Goal: Task Accomplishment & Management: Complete application form

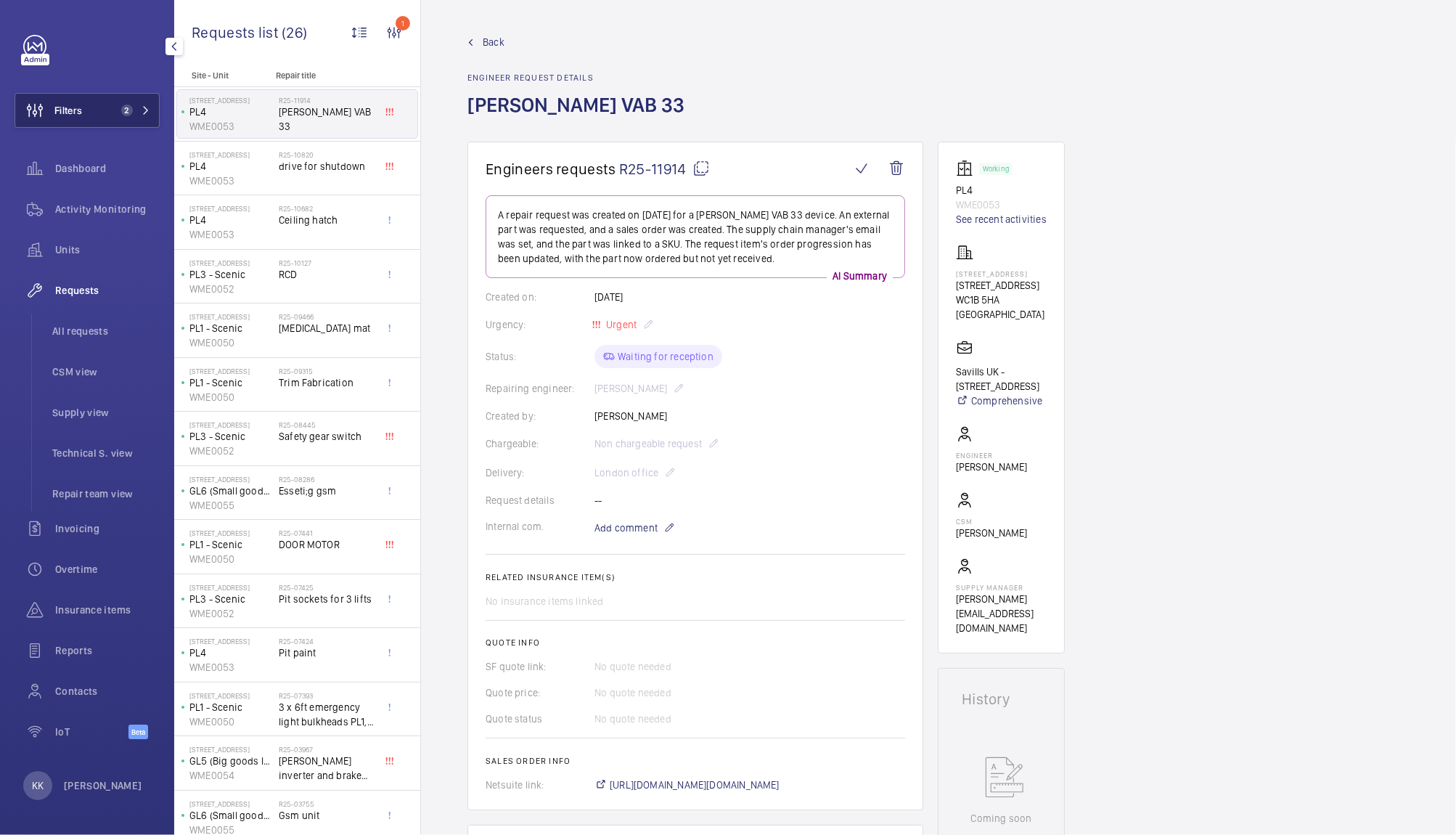
click at [76, 113] on span "Filters" at bounding box center [68, 110] width 27 height 14
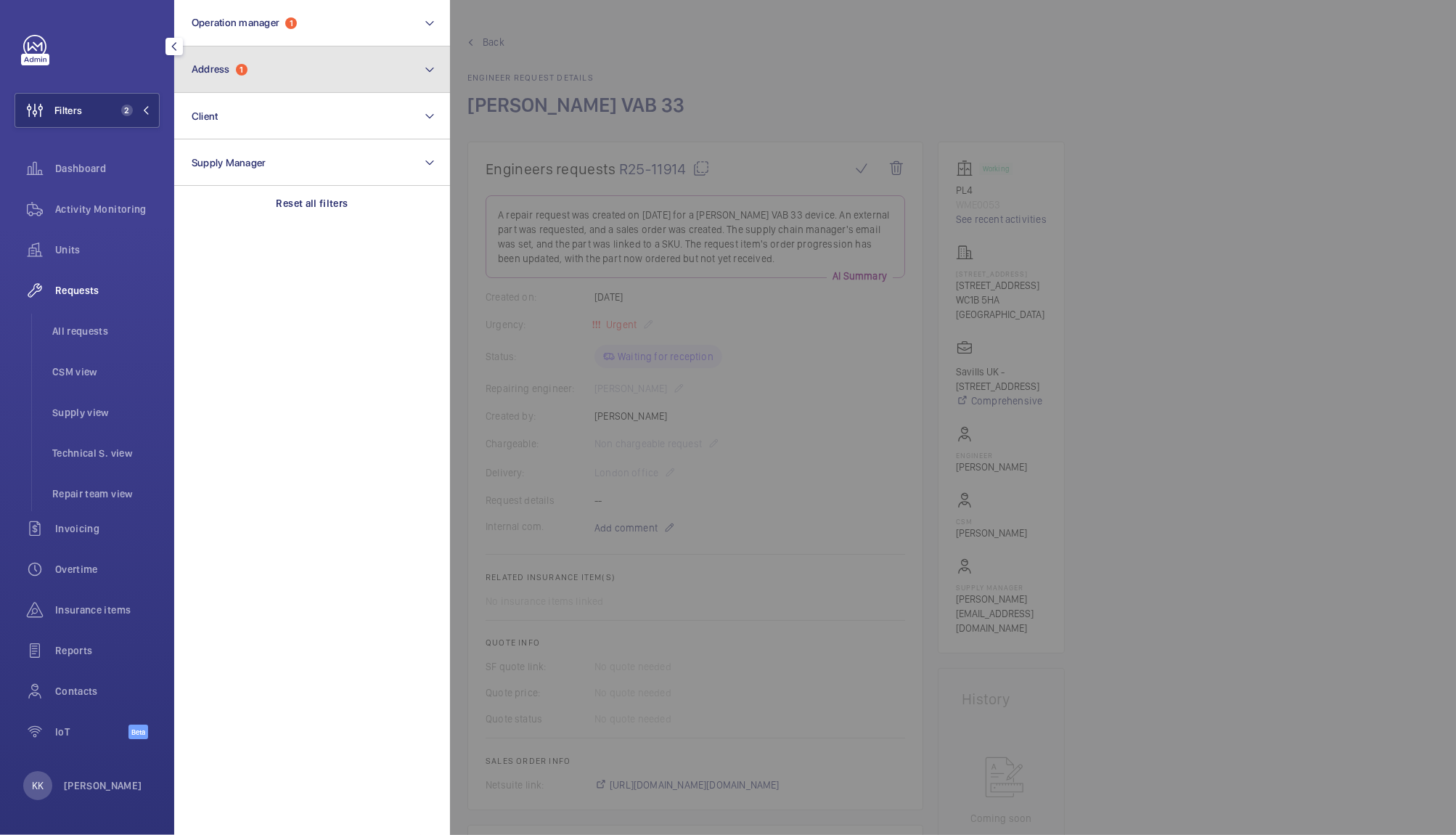
click at [218, 80] on button "Address 1" at bounding box center [312, 70] width 275 height 47
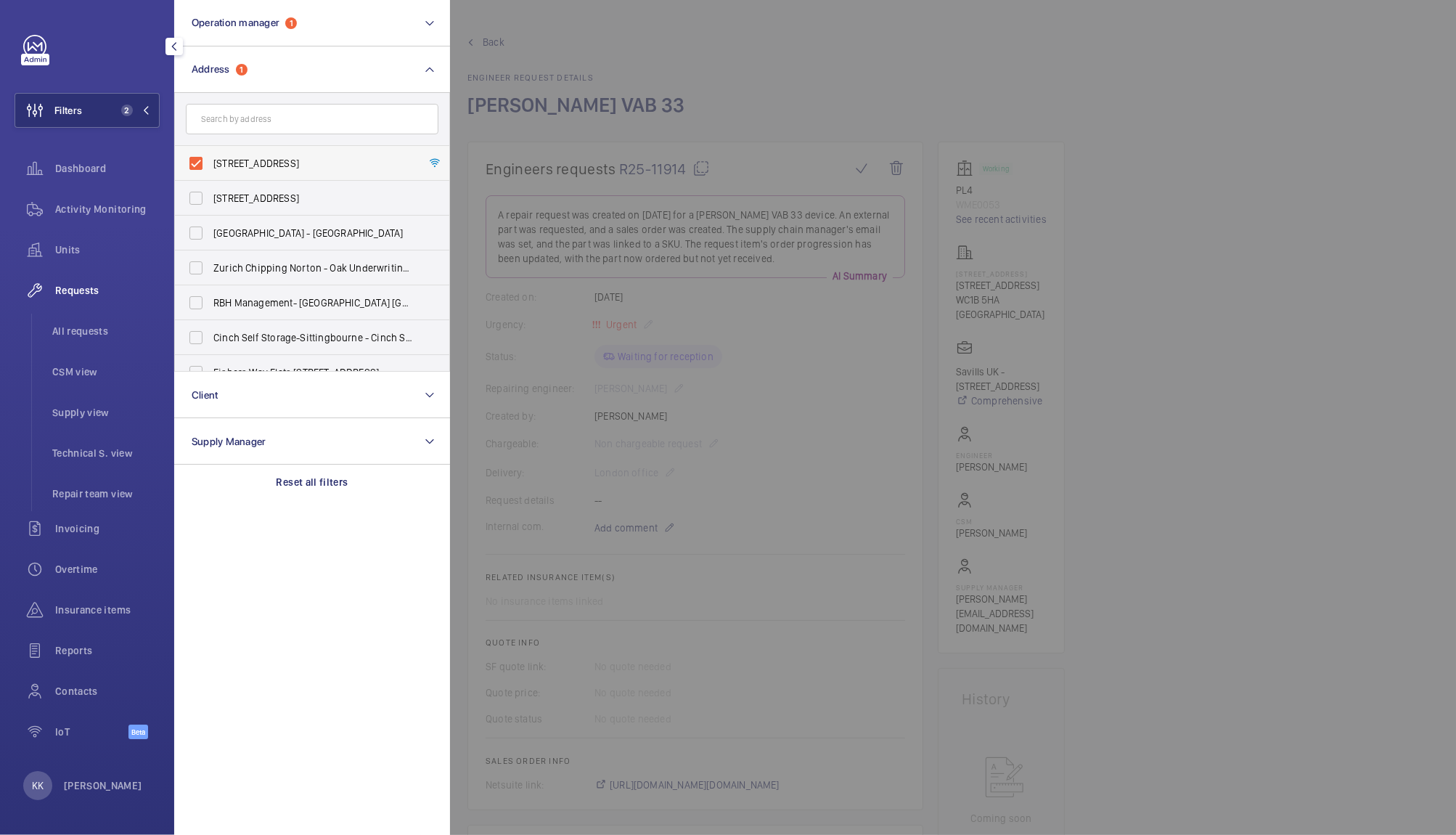
click at [235, 165] on span "[STREET_ADDRESS]" at bounding box center [313, 163] width 200 height 14
click at [211, 165] on input "[STREET_ADDRESS]" at bounding box center [195, 163] width 29 height 29
checkbox input "false"
click at [100, 207] on span "Activity Monitoring" at bounding box center [107, 208] width 105 height 14
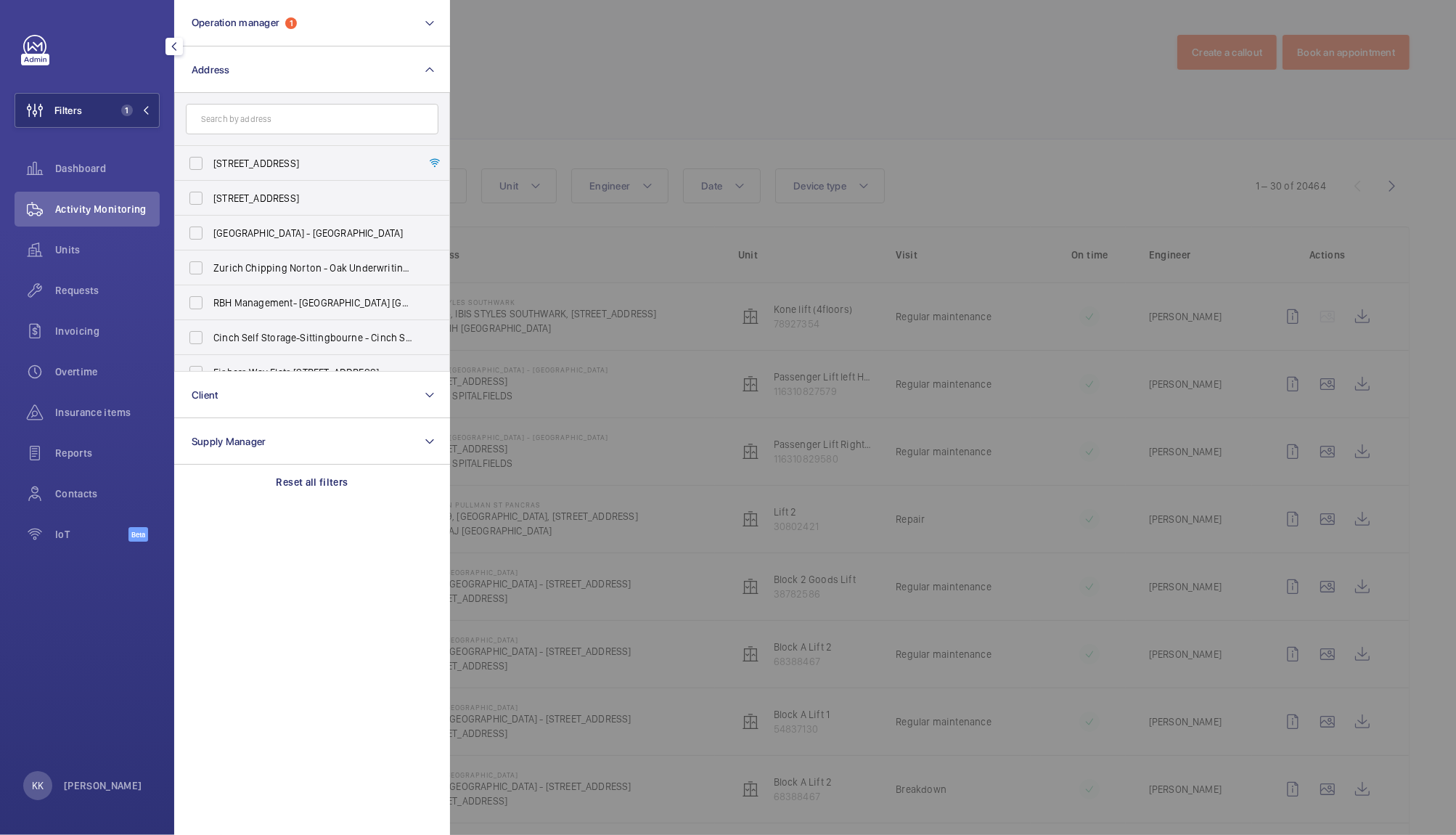
click at [685, 81] on div at bounding box center [1177, 418] width 1456 height 835
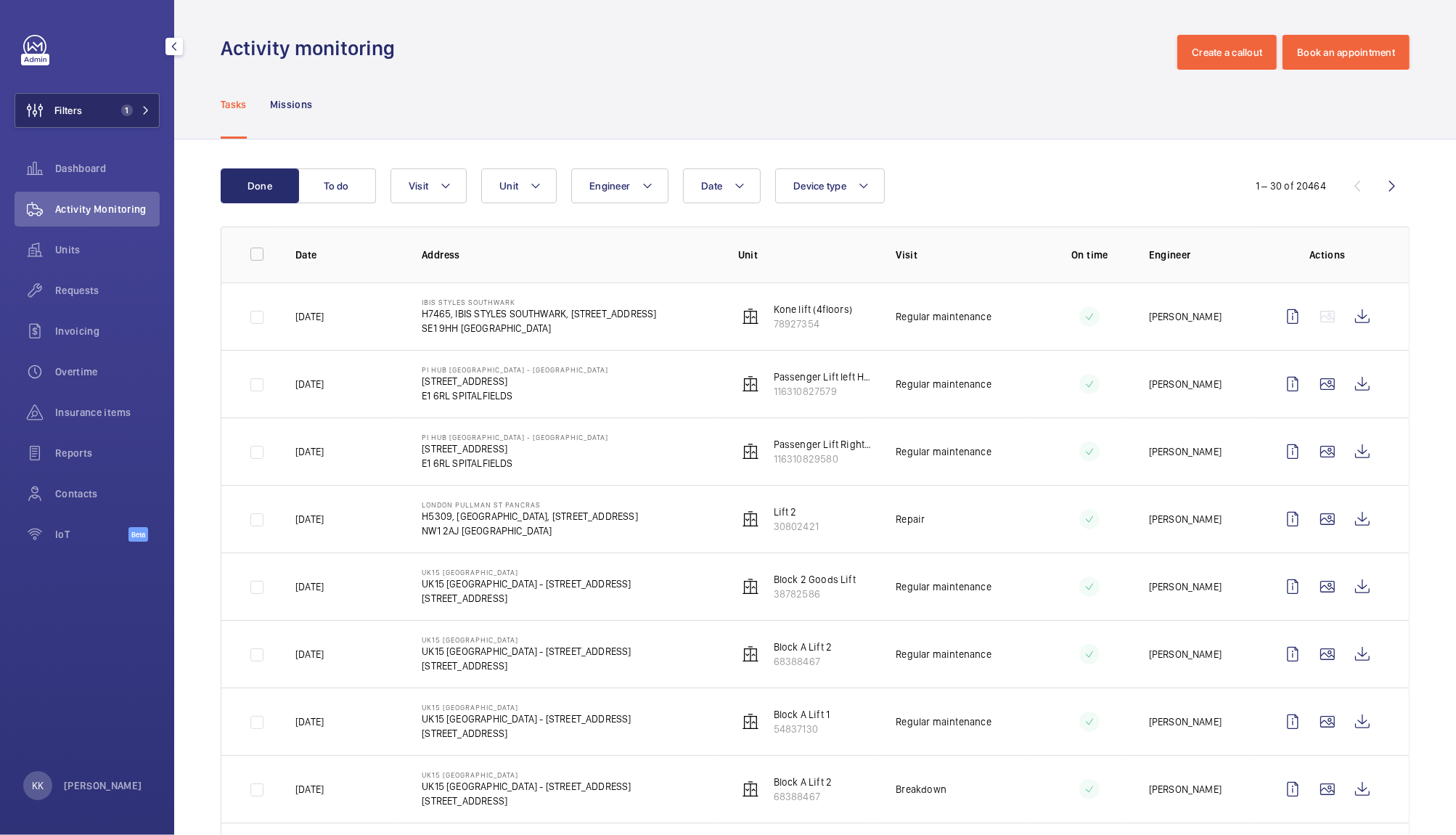
click at [89, 111] on button "Filters 1" at bounding box center [87, 110] width 145 height 35
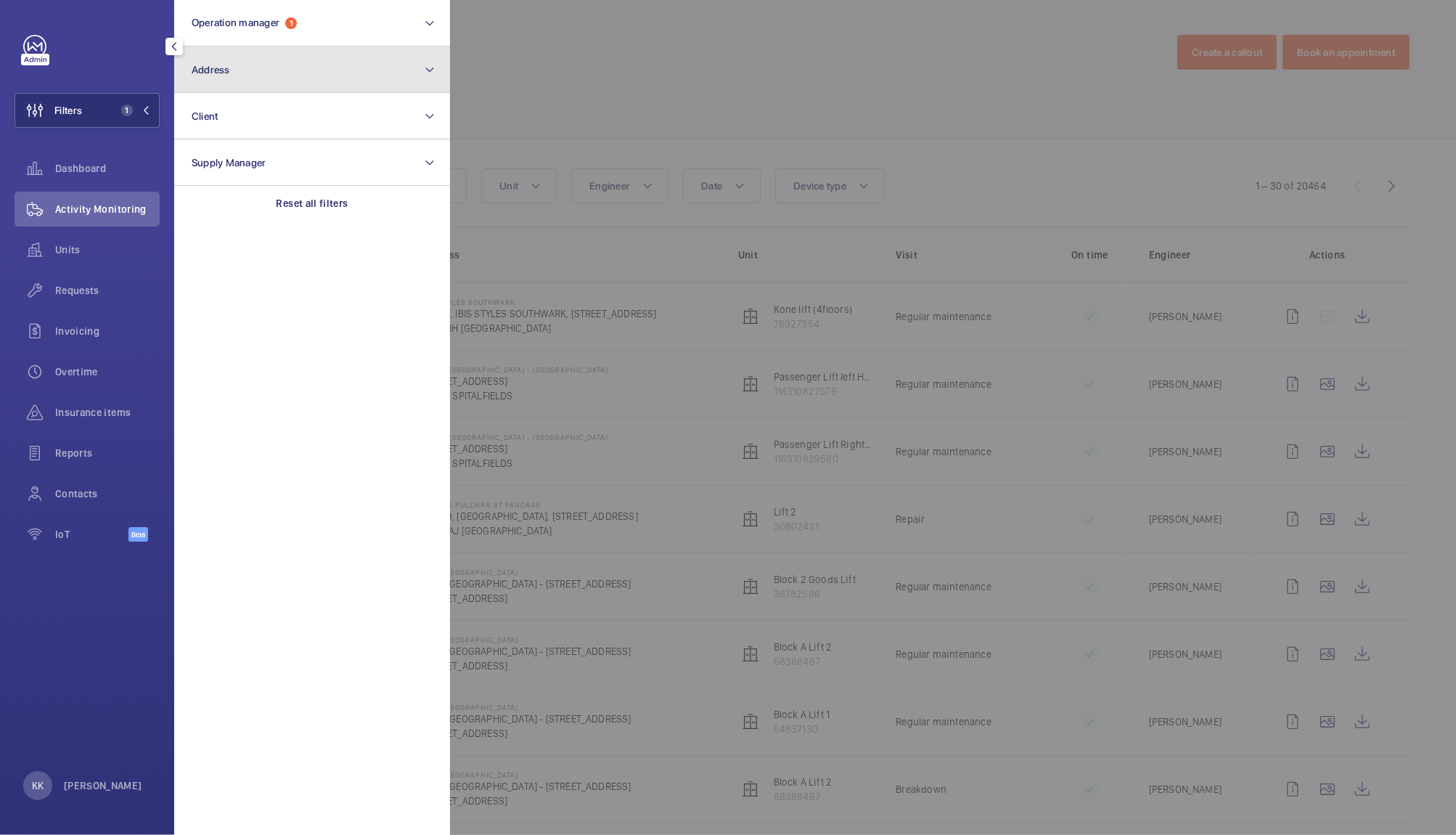
click at [432, 76] on mat-icon at bounding box center [430, 70] width 12 height 17
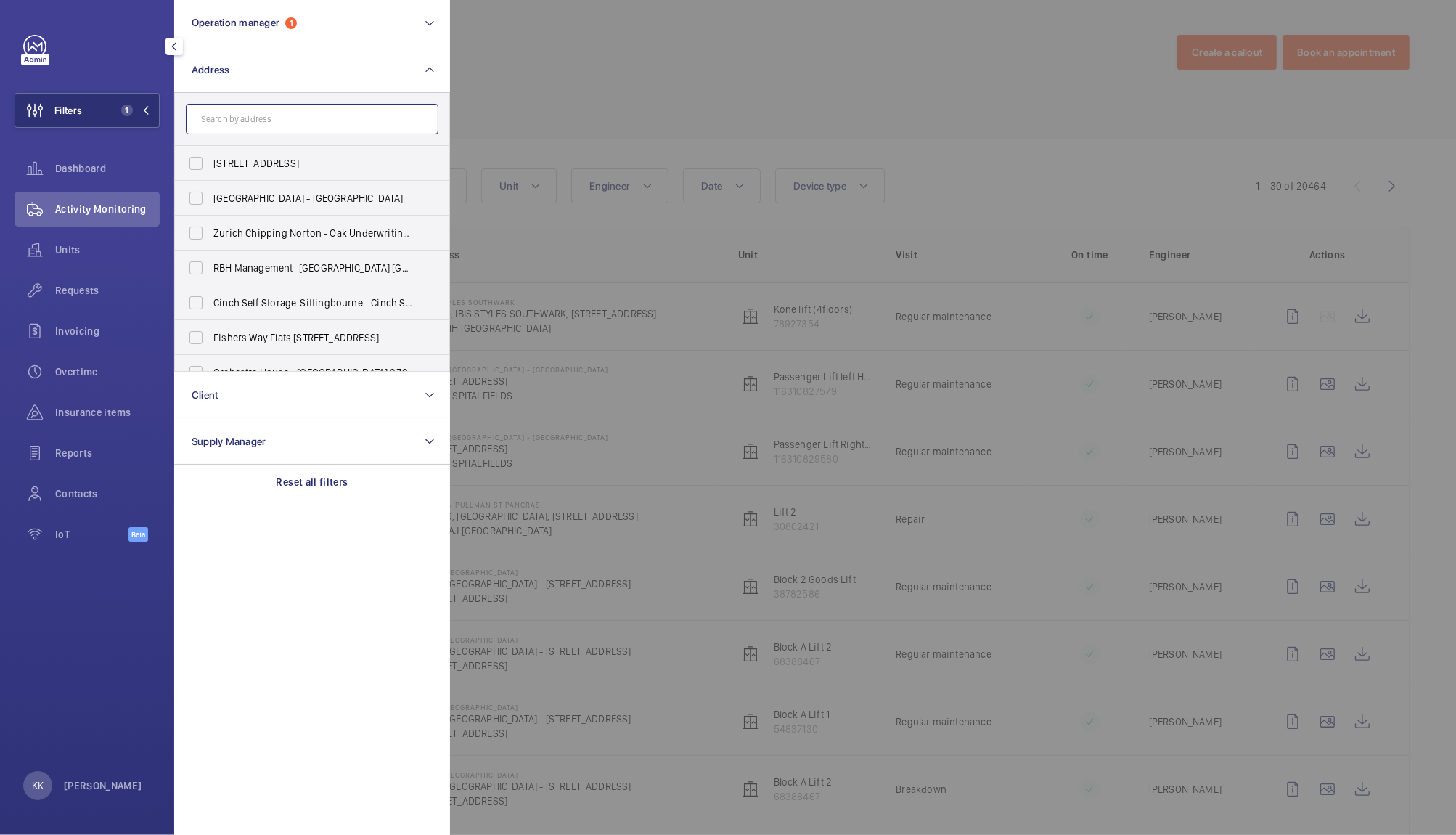
click at [236, 116] on input "text" at bounding box center [312, 119] width 252 height 31
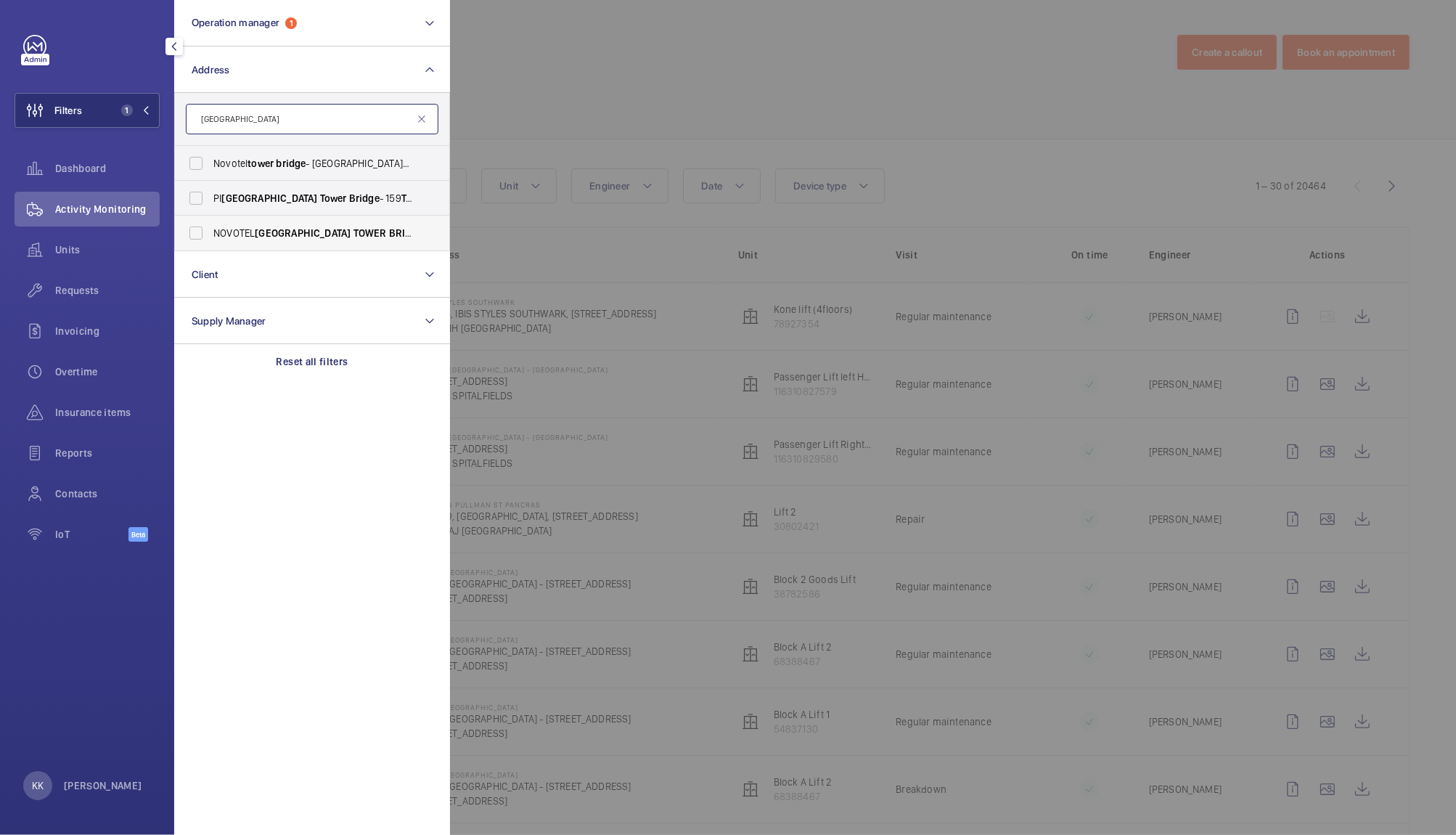
type input "[GEOGRAPHIC_DATA]"
click at [250, 236] on span "[GEOGRAPHIC_DATA] - H3107, [GEOGRAPHIC_DATA] , [STREET_ADDRESS][PERSON_NAME]" at bounding box center [313, 233] width 200 height 14
click at [211, 236] on input "[GEOGRAPHIC_DATA] - H3107, [GEOGRAPHIC_DATA] , [STREET_ADDRESS][PERSON_NAME]" at bounding box center [195, 233] width 29 height 29
checkbox input "true"
click at [638, 41] on div at bounding box center [1177, 418] width 1456 height 835
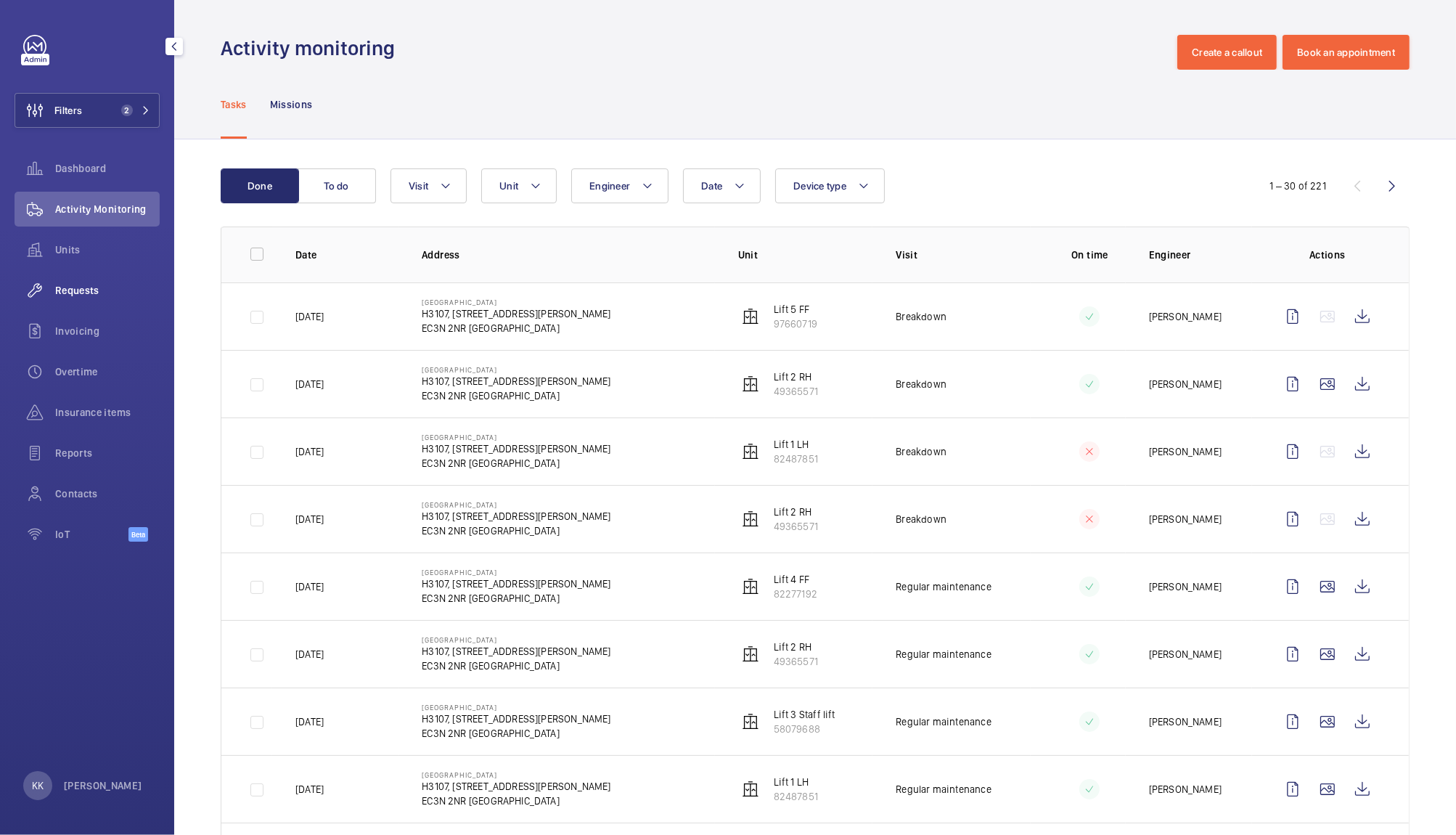
click at [82, 295] on span "Requests" at bounding box center [107, 290] width 105 height 14
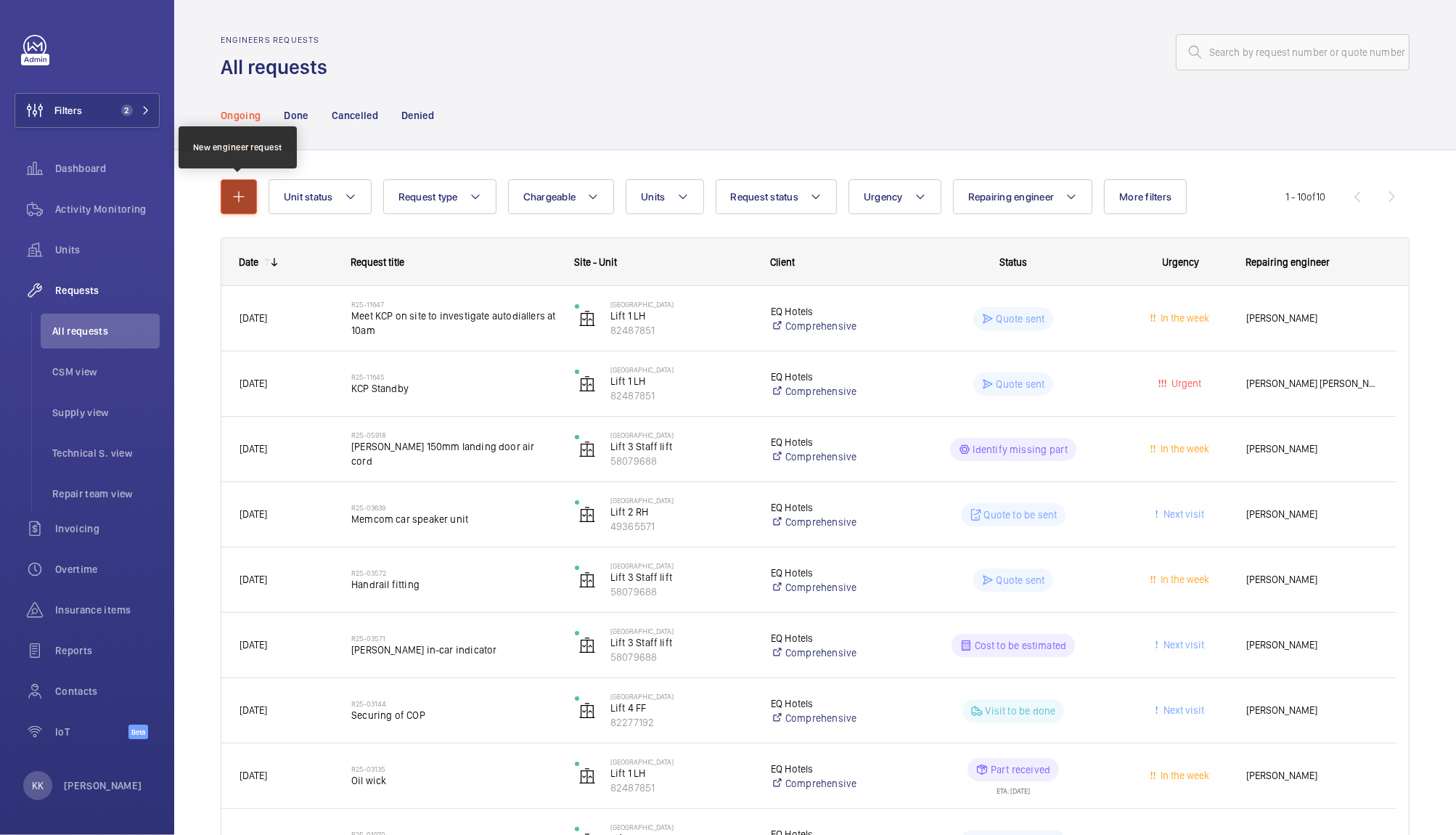
click at [230, 206] on button "button" at bounding box center [239, 196] width 37 height 35
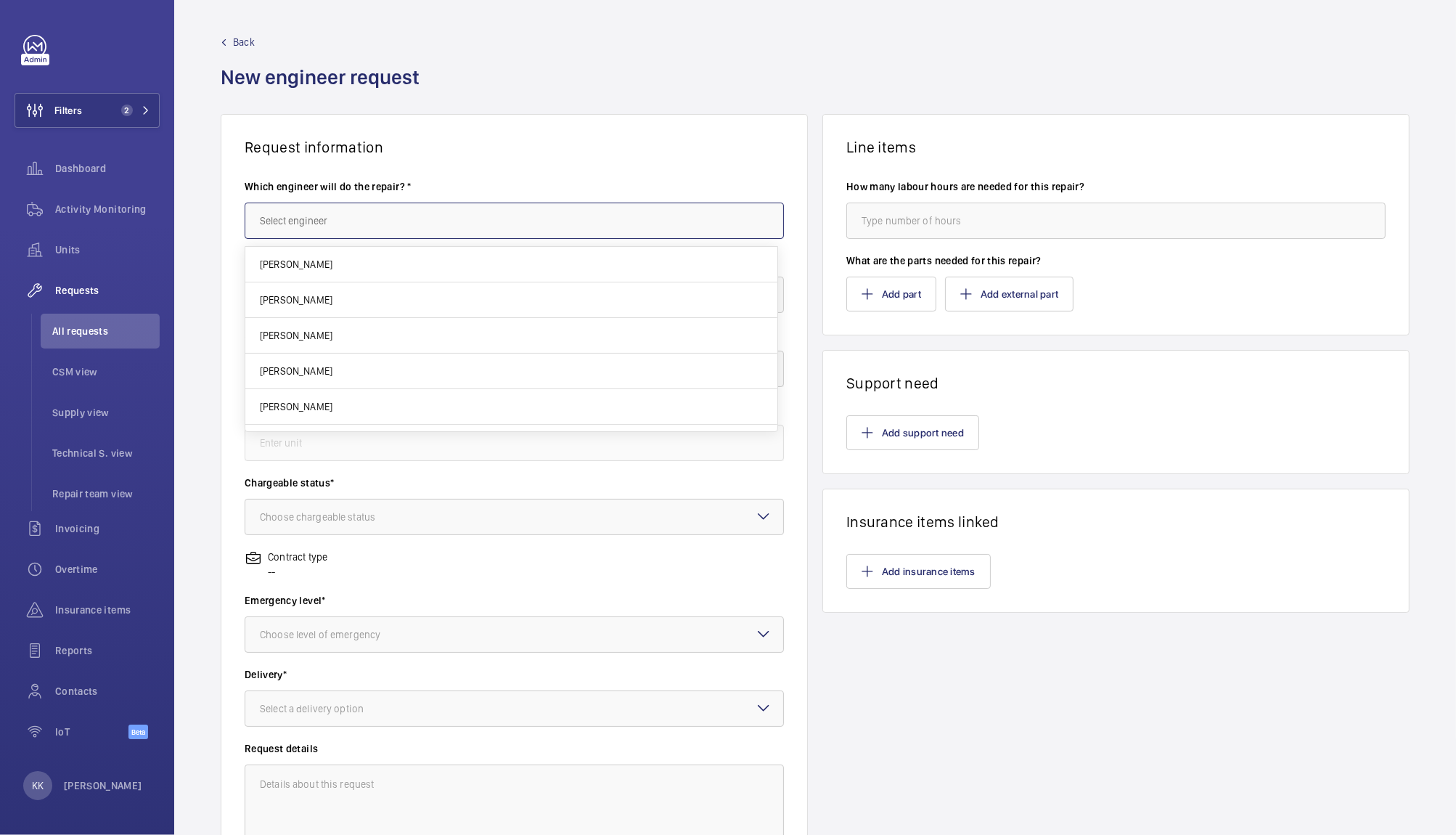
click at [345, 217] on input "text" at bounding box center [514, 220] width 539 height 37
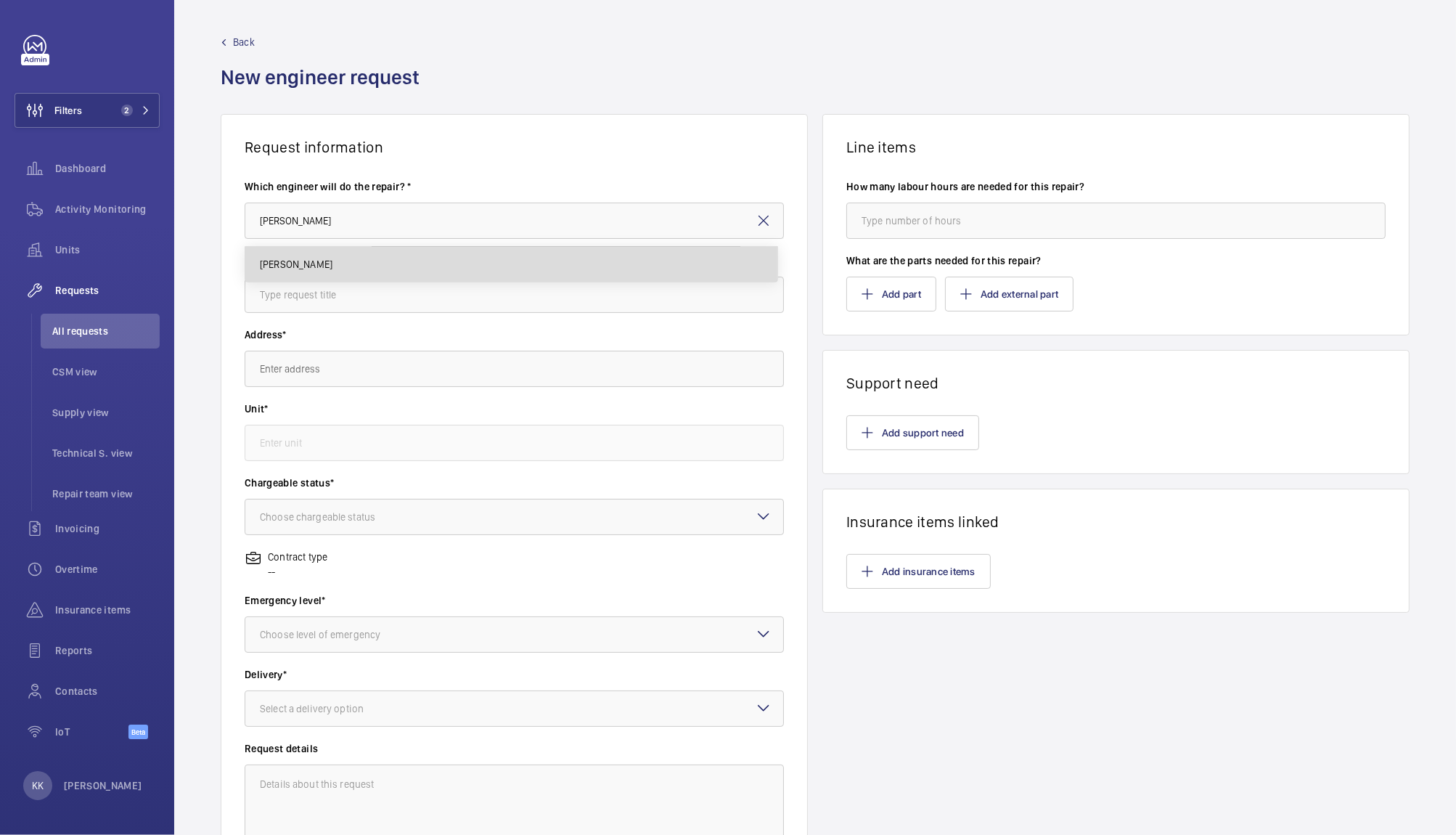
click at [297, 259] on span "[PERSON_NAME]" at bounding box center [296, 264] width 72 height 14
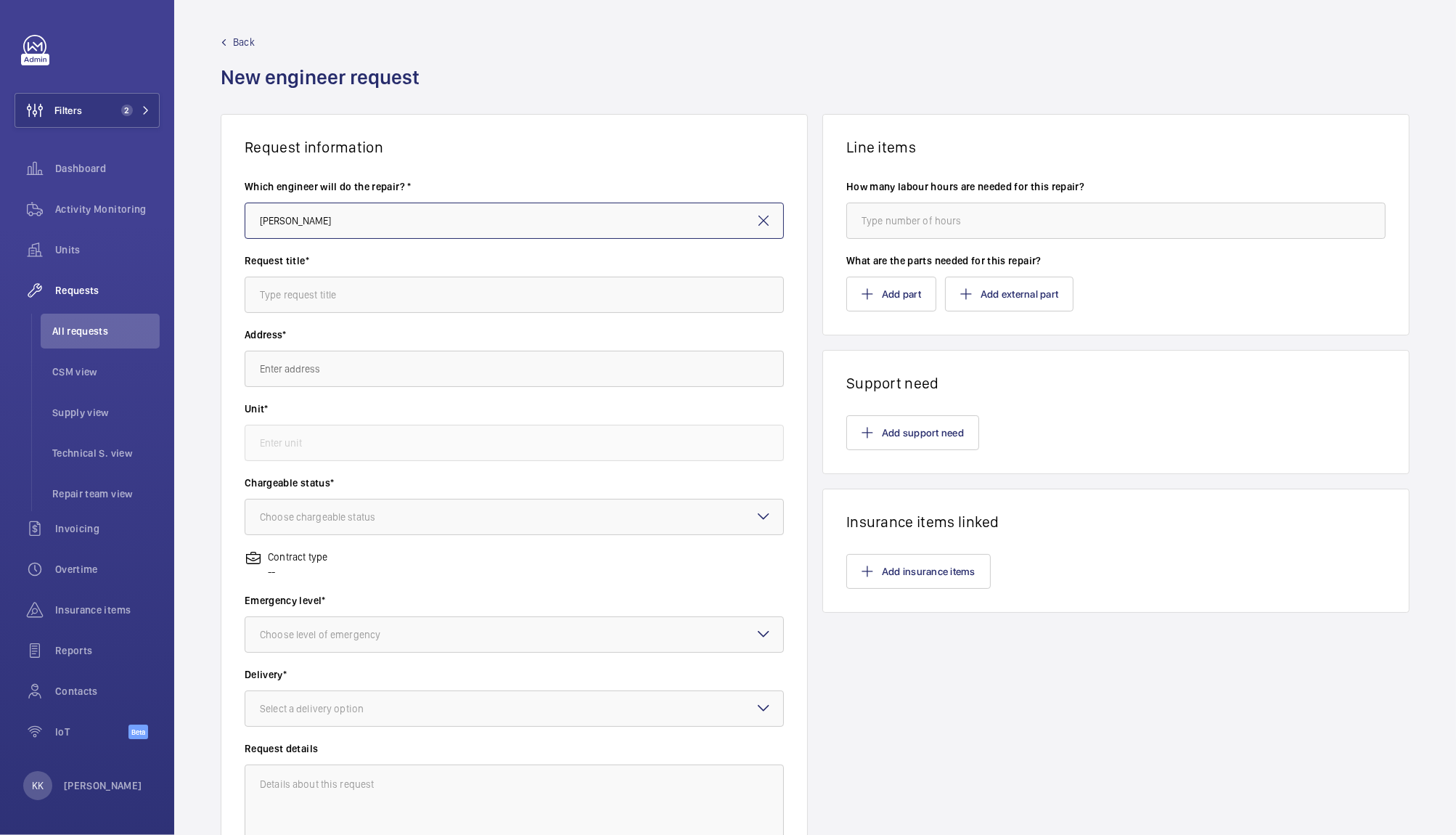
type input "[PERSON_NAME]"
click at [295, 318] on div "Request title*" at bounding box center [514, 290] width 539 height 74
click at [292, 300] on input "text" at bounding box center [514, 294] width 539 height 37
type input "Gen2 Car Light LED Upgrade"
click at [288, 374] on input "text" at bounding box center [514, 368] width 539 height 37
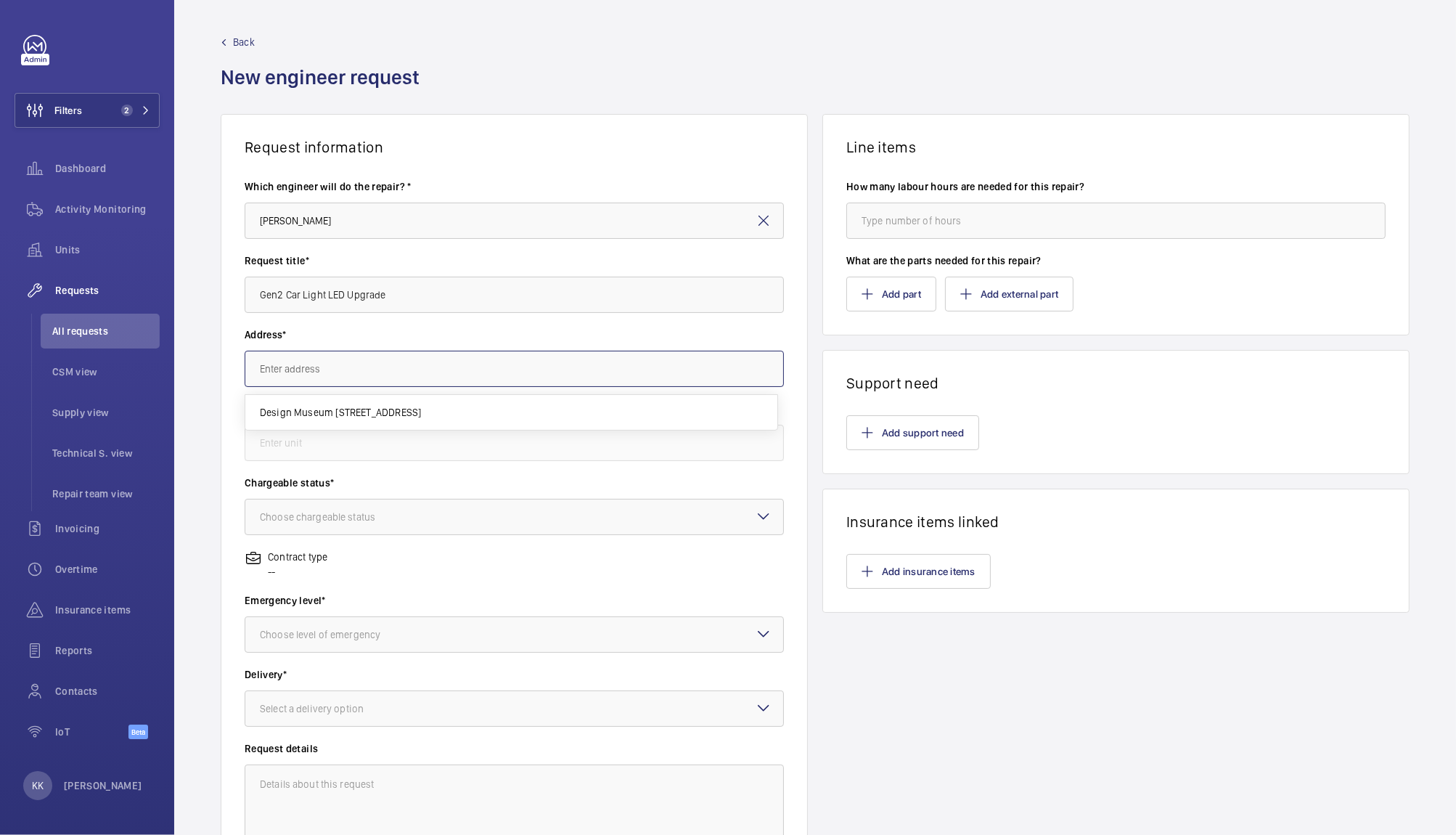
type input "r"
click at [280, 366] on input "towerbridge" at bounding box center [514, 368] width 539 height 37
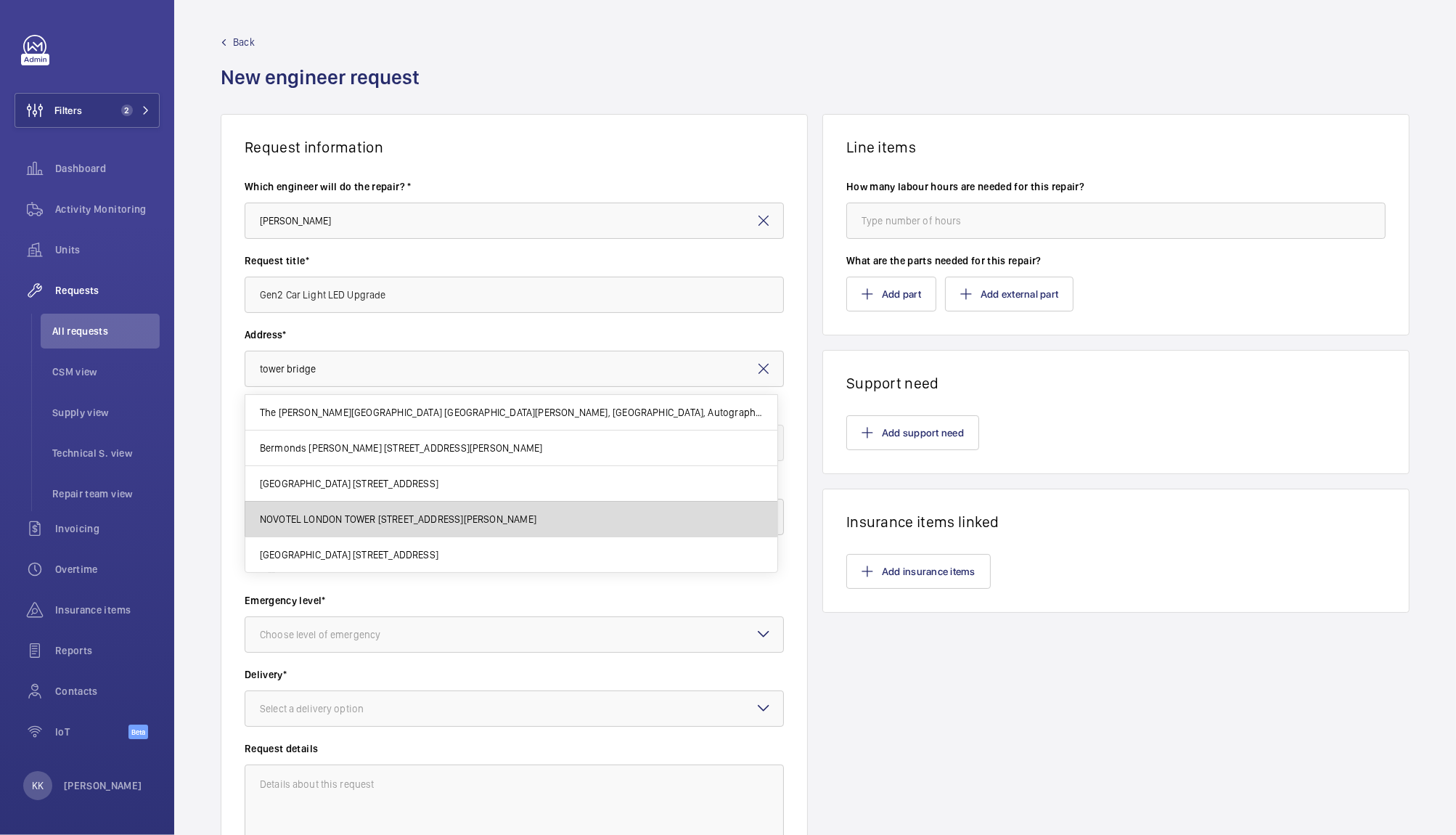
click at [300, 522] on span "NOVOTEL LONDON TOWER [STREET_ADDRESS][PERSON_NAME]" at bounding box center [398, 519] width 276 height 14
type input "NOVOTEL LONDON TOWER [STREET_ADDRESS][PERSON_NAME]"
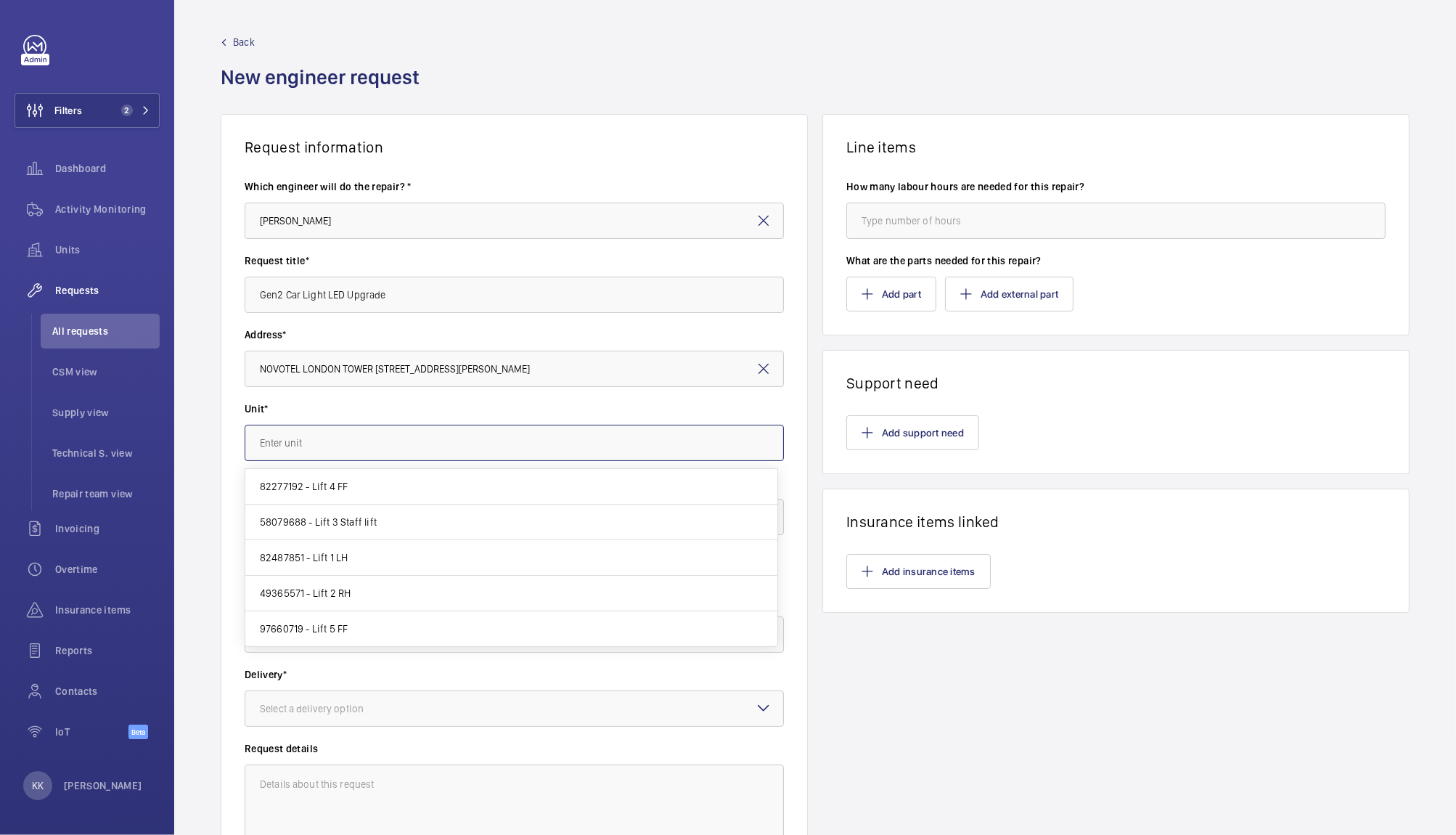
click at [302, 459] on input "text" at bounding box center [514, 442] width 539 height 37
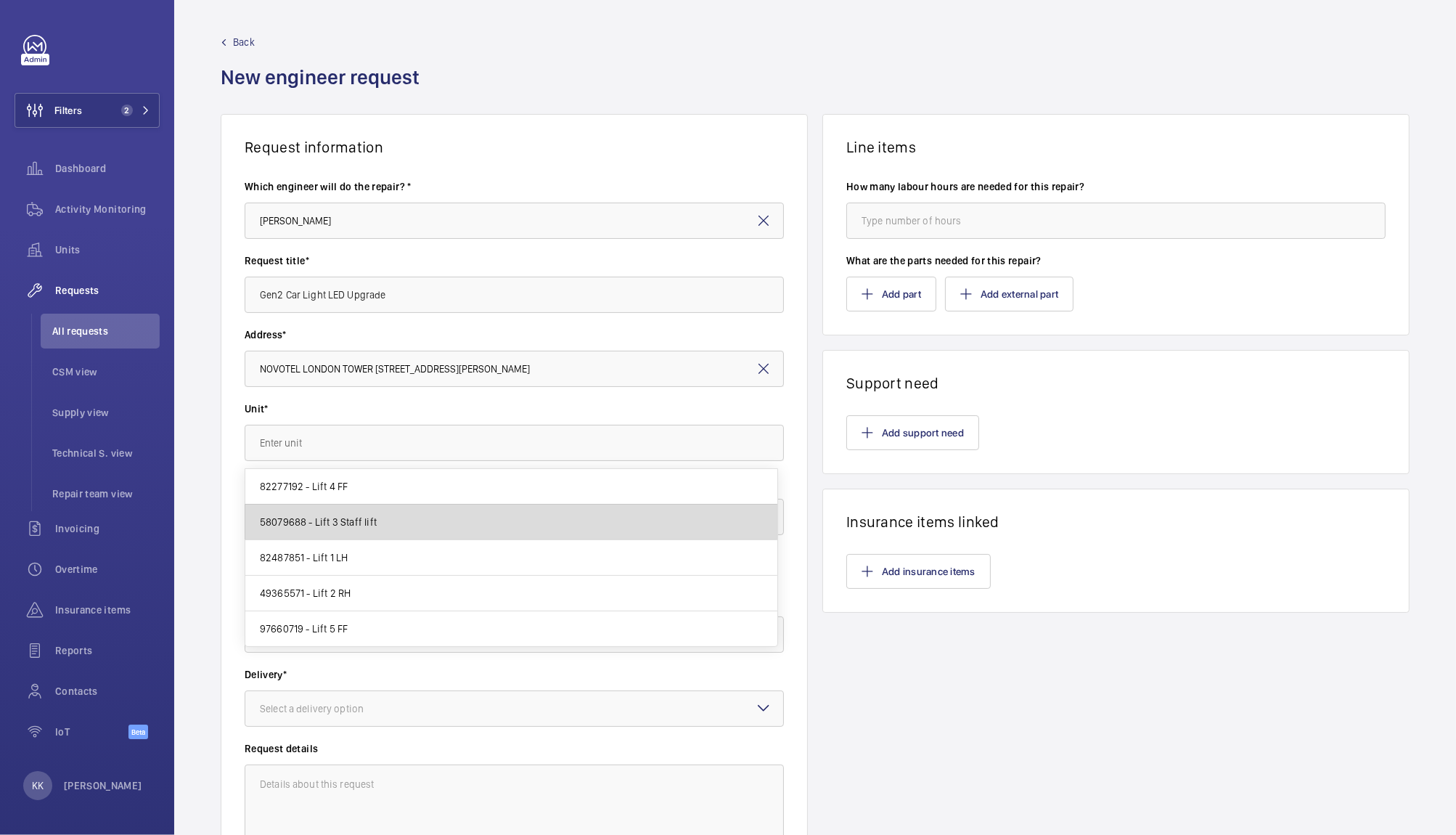
click at [343, 526] on span "58079688 - Lift 3 Staff lift" at bounding box center [318, 521] width 116 height 14
type input "58079688 - Lift 3 Staff lift"
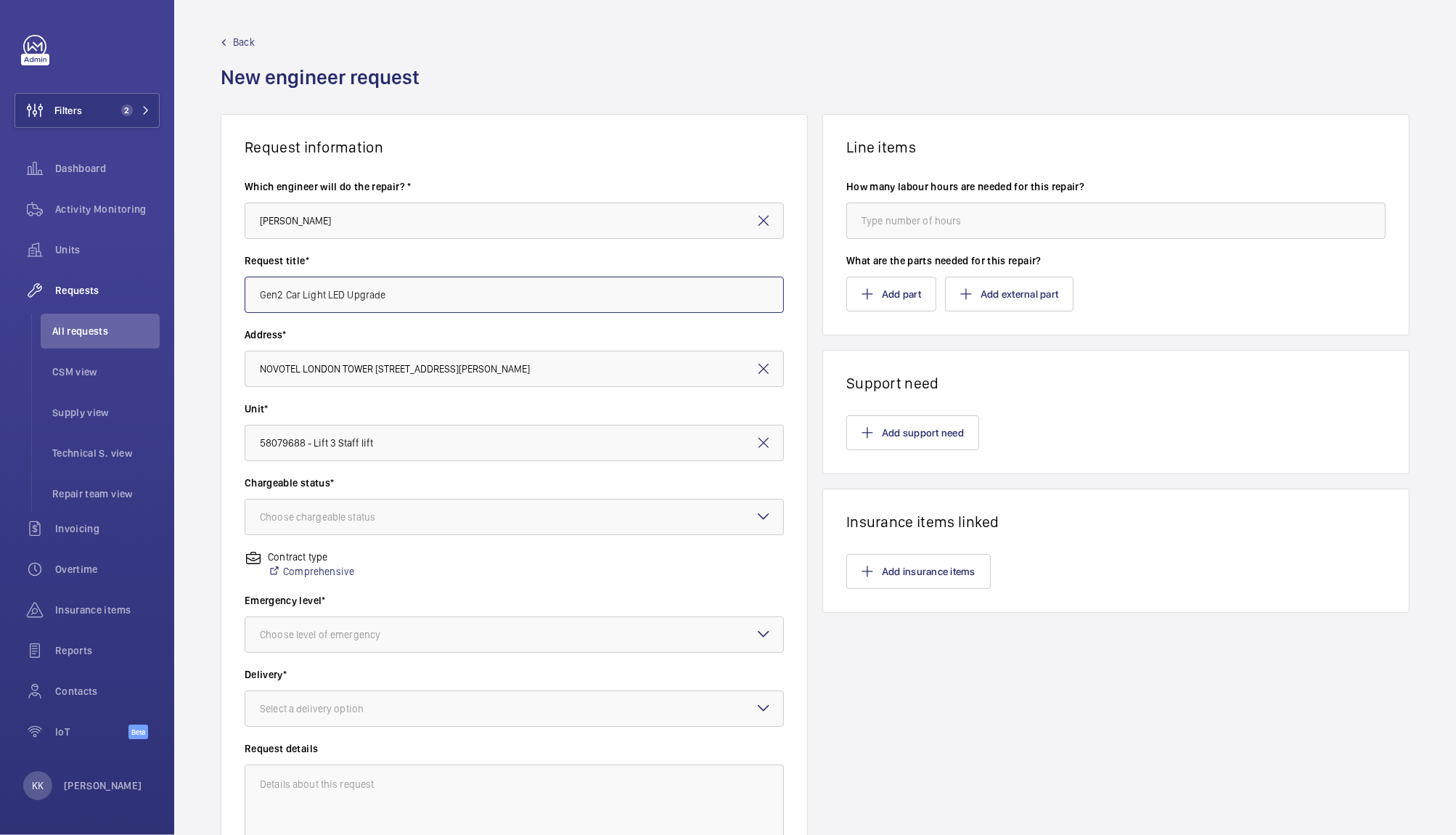
click at [409, 298] on input "Gen2 Car Light LED Upgrade" at bounding box center [514, 294] width 539 height 37
type input "Gen2 Car Light LED Upgrades x5"
click at [769, 127] on wm-front-card-header "Request information" at bounding box center [513, 135] width 586 height 42
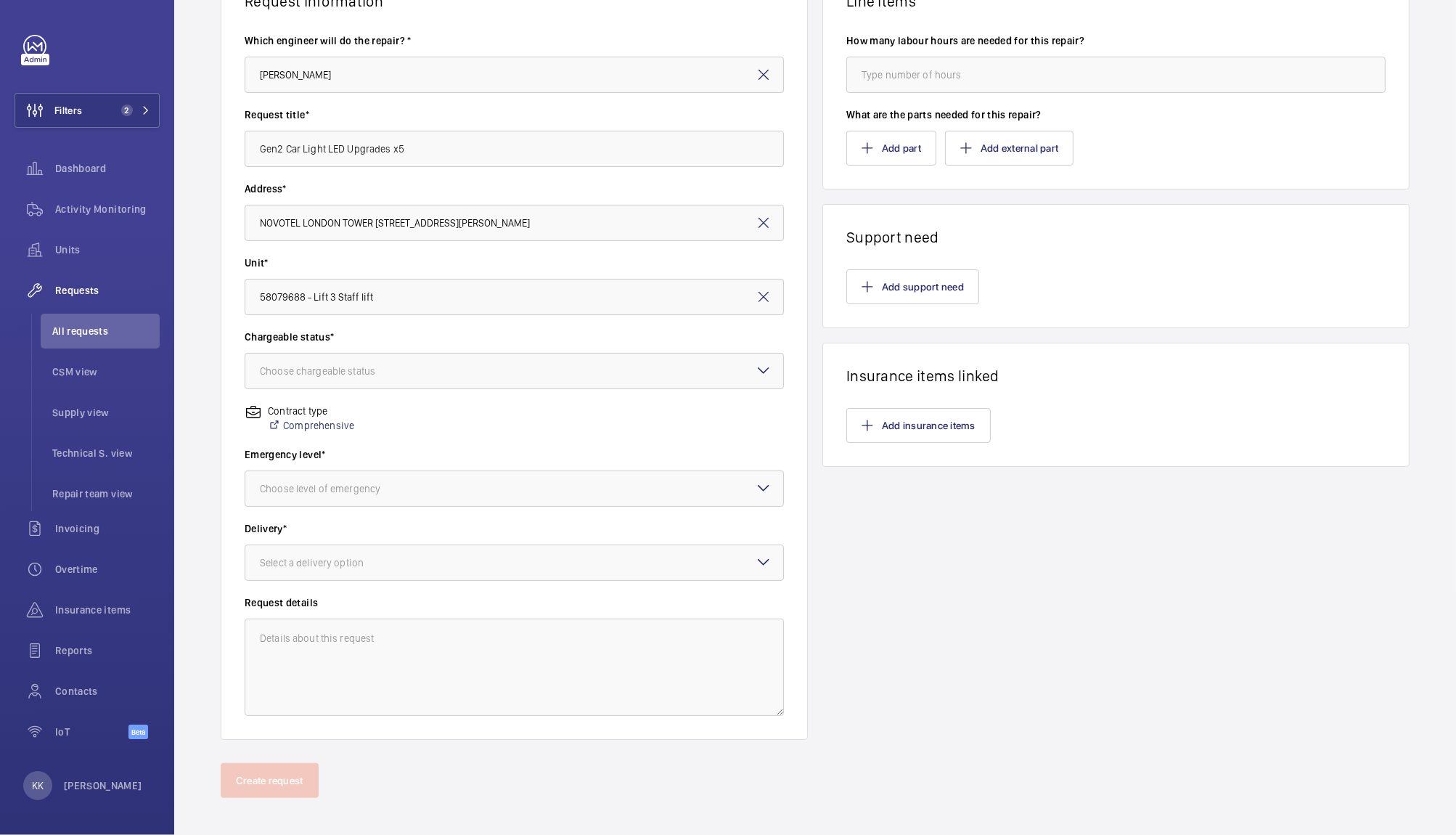
scroll to position [123, 0]
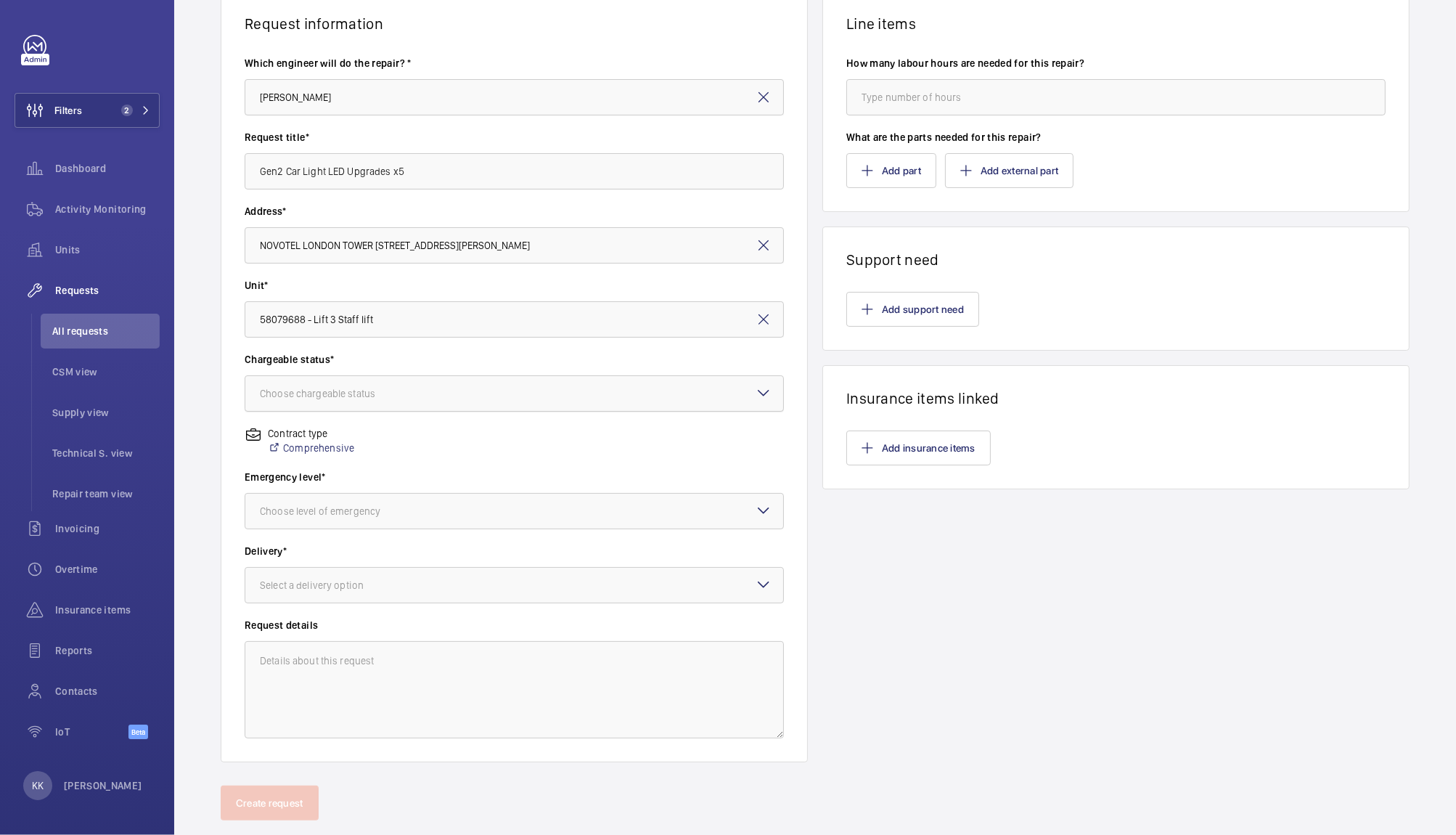
click at [632, 376] on div at bounding box center [514, 393] width 538 height 35
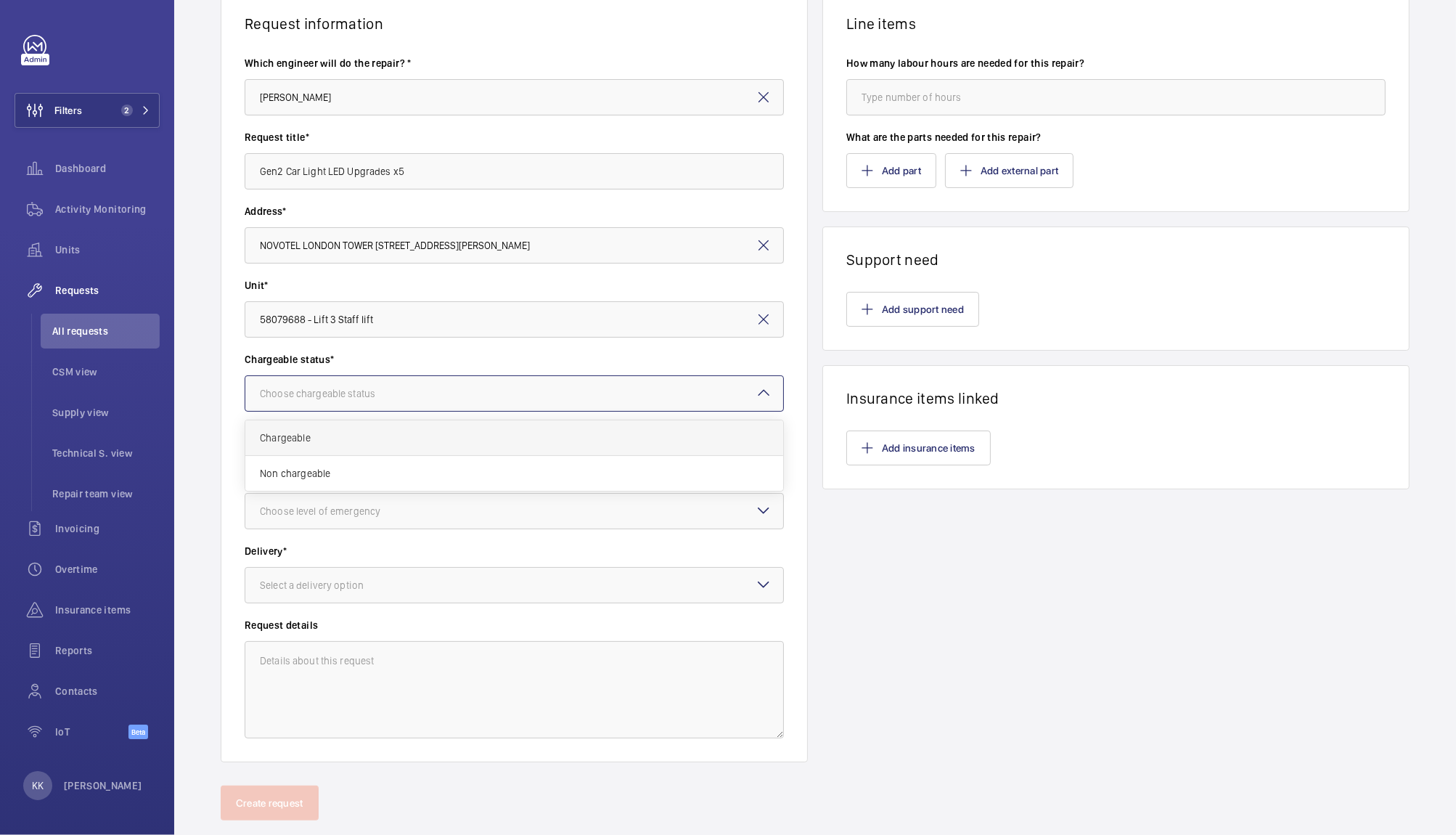
click at [482, 440] on span "Chargeable" at bounding box center [514, 437] width 508 height 14
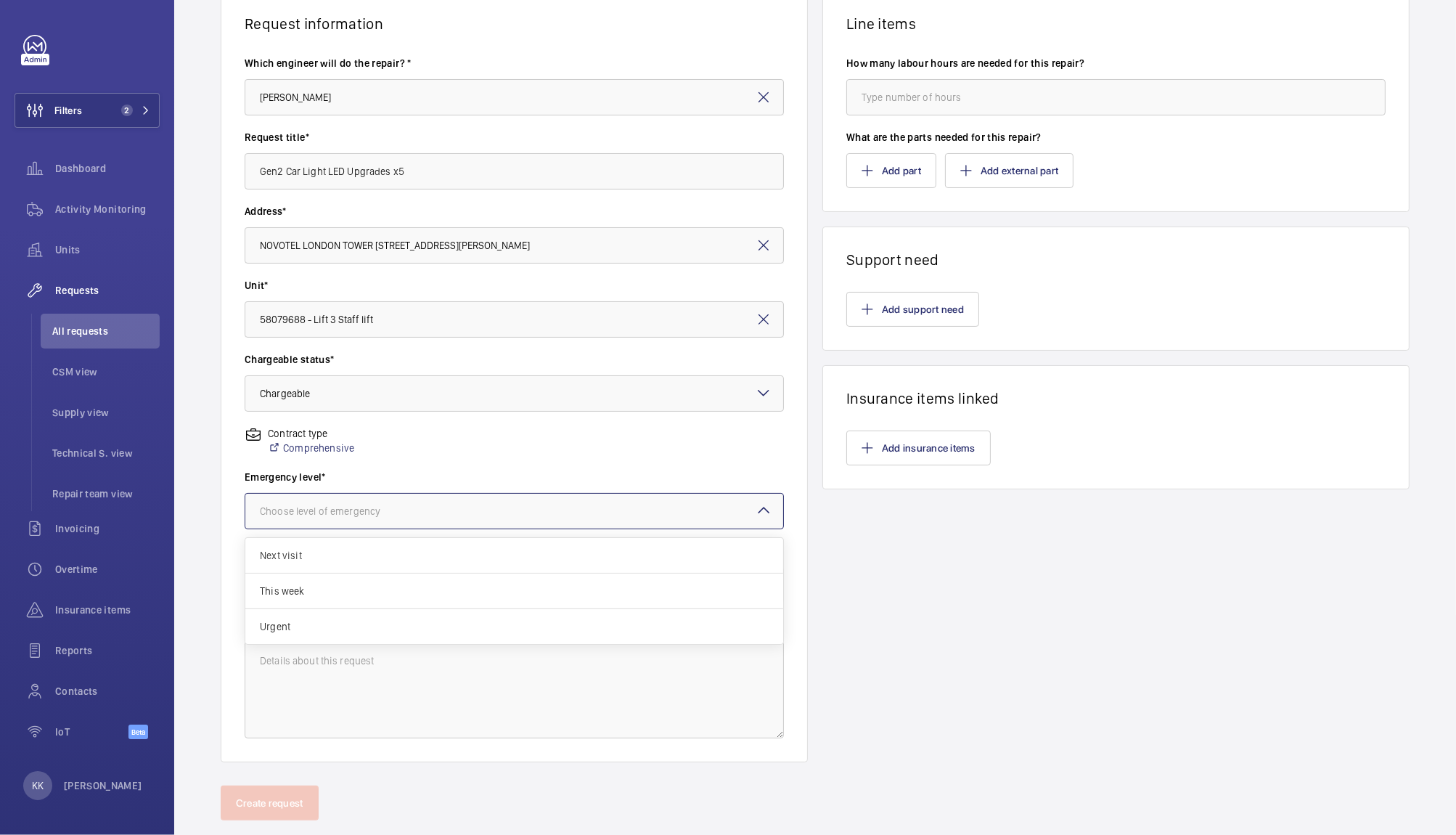
click at [343, 510] on div "Choose level of emergency" at bounding box center [338, 510] width 156 height 14
click at [303, 632] on span "Urgent" at bounding box center [514, 626] width 508 height 14
click at [301, 563] on wm-front-input-dropdown "Delivery* Select a delivery option" at bounding box center [514, 573] width 539 height 60
click at [305, 573] on div at bounding box center [514, 585] width 538 height 35
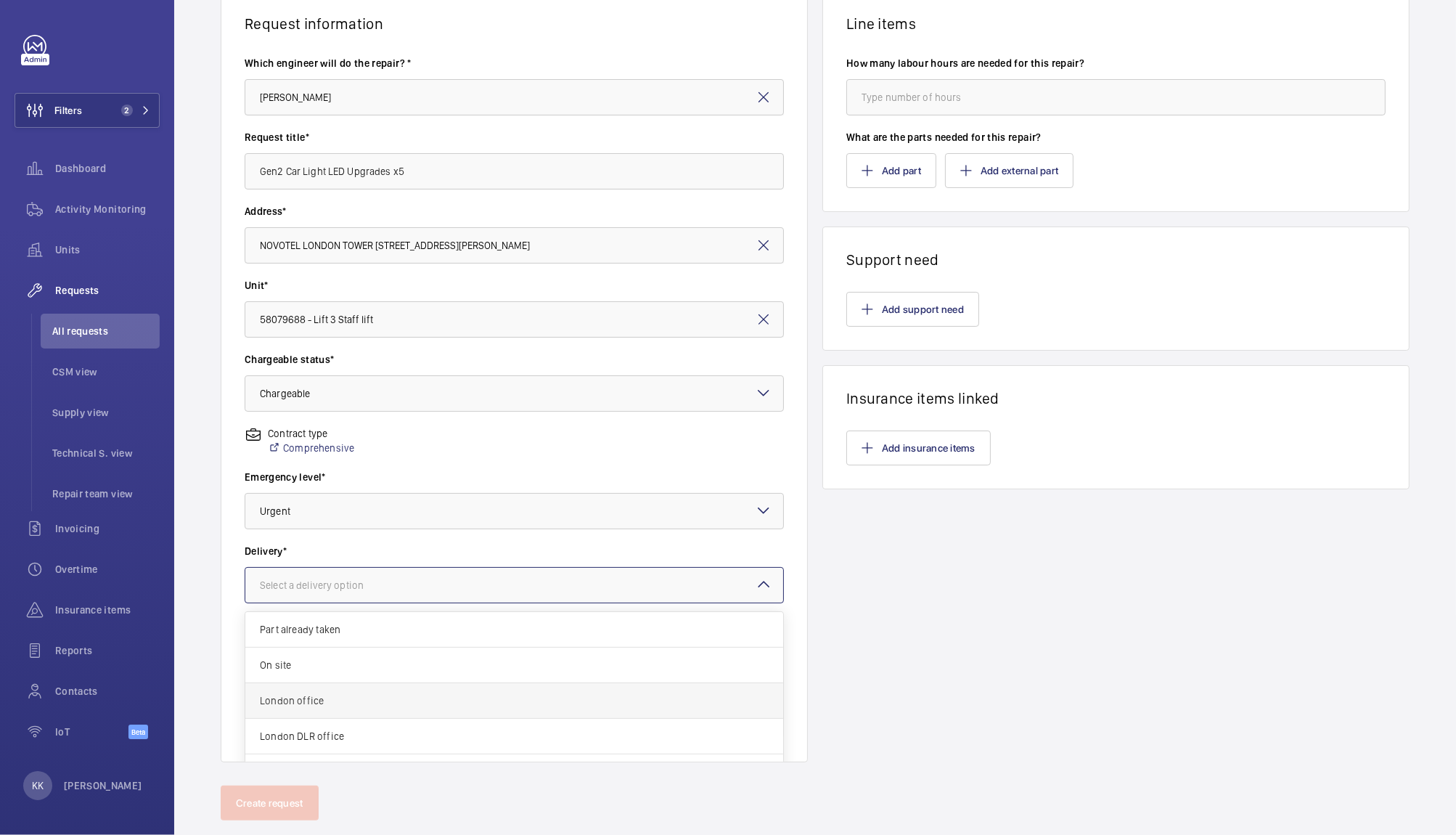
click at [335, 712] on div "London office" at bounding box center [514, 701] width 538 height 36
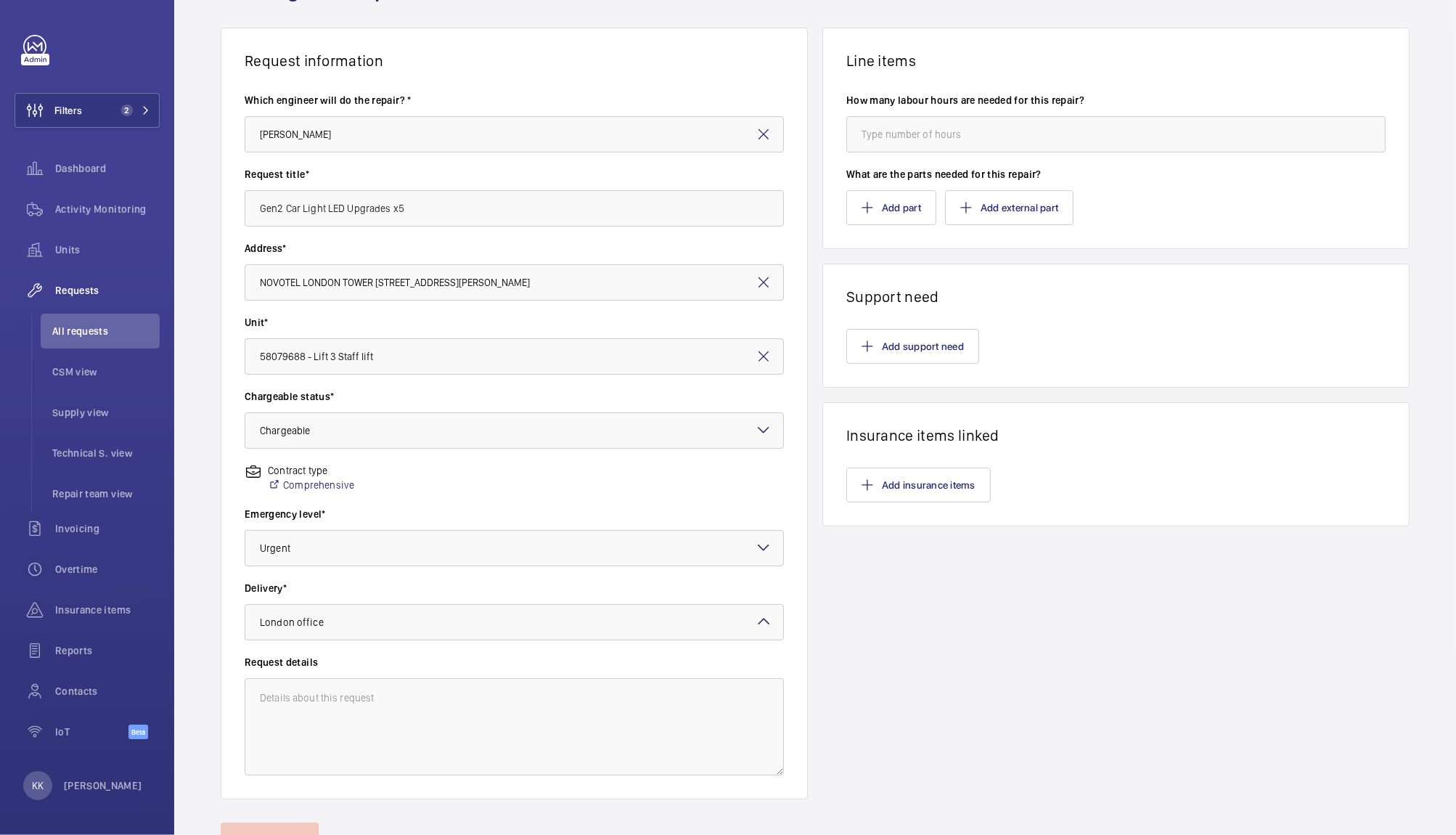
scroll to position [0, 0]
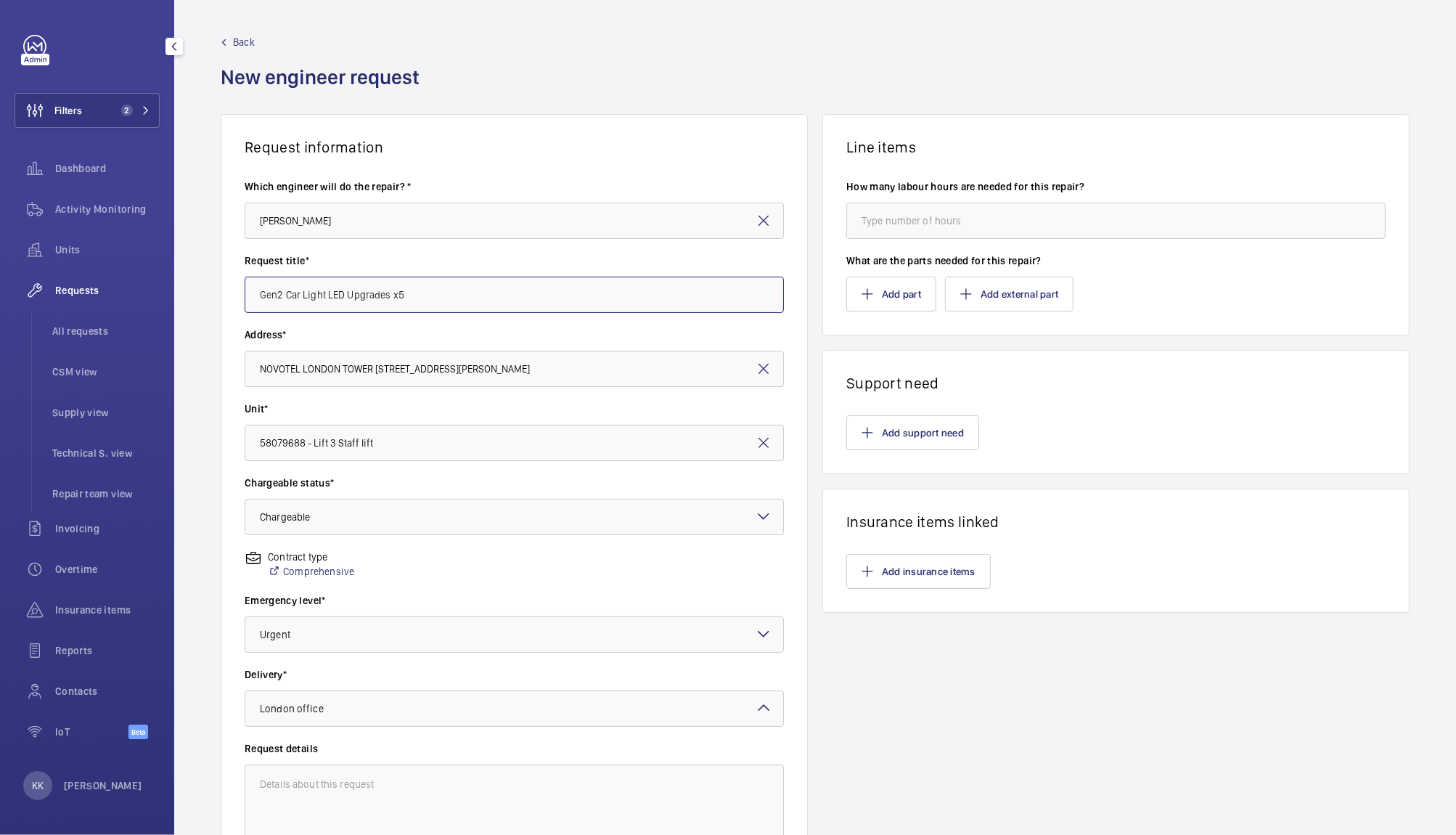
drag, startPoint x: 469, startPoint y: 295, endPoint x: 80, endPoint y: 270, distance: 389.8
click at [80, 270] on mat-sidenav-content "Filters 2 Dashboard Activity Monitoring Units Requests All requests CSM view Su…" at bounding box center [728, 418] width 1456 height 835
click at [921, 435] on button "Add support need" at bounding box center [912, 432] width 133 height 35
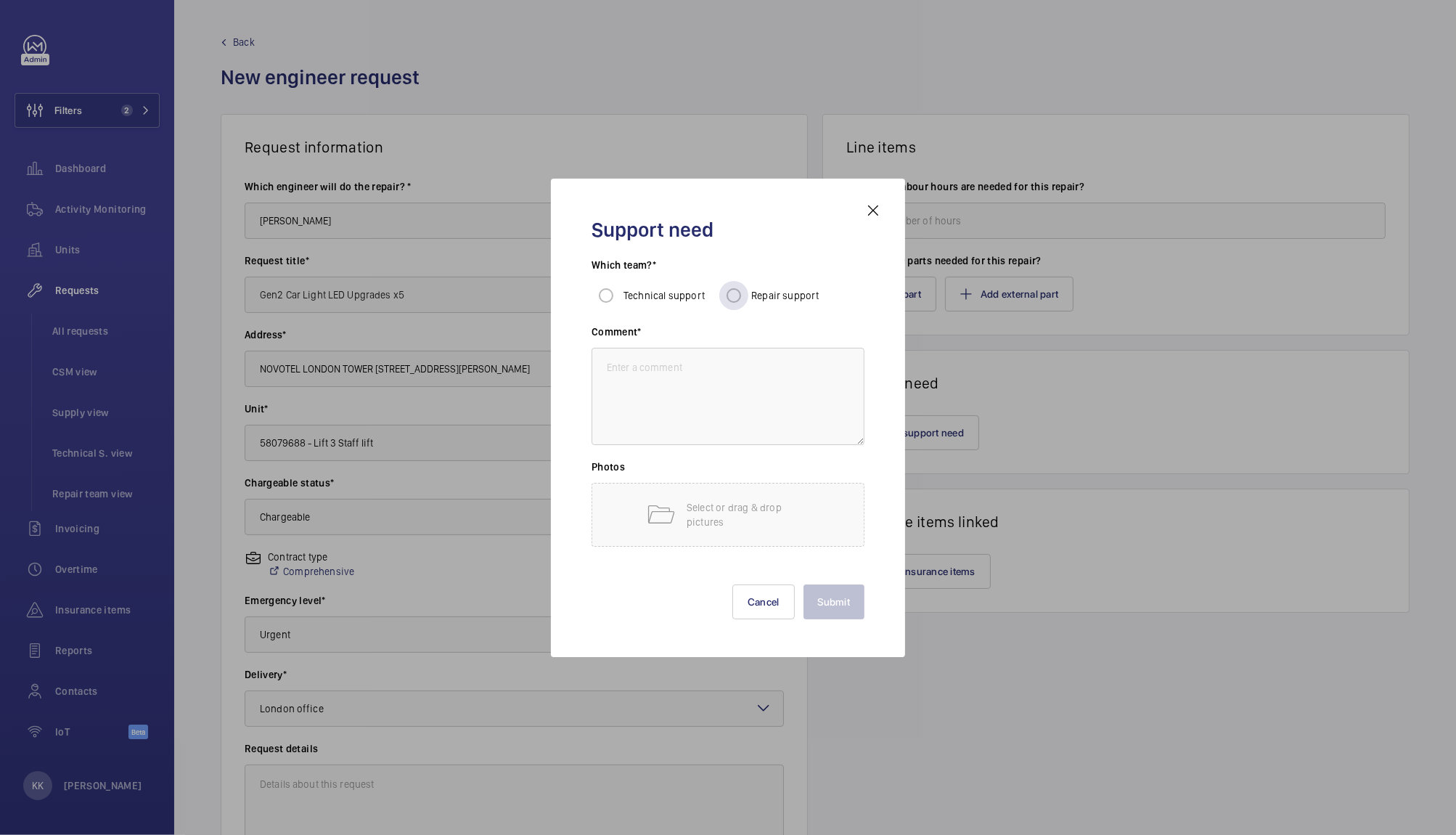
click at [779, 295] on span "Repair support" at bounding box center [785, 296] width 68 height 12
click at [748, 295] on input "Repair support" at bounding box center [734, 295] width 29 height 29
radio input "true"
click at [723, 388] on textarea at bounding box center [728, 396] width 273 height 97
paste textarea "Gen2 Car Light LED Upgrades x5"
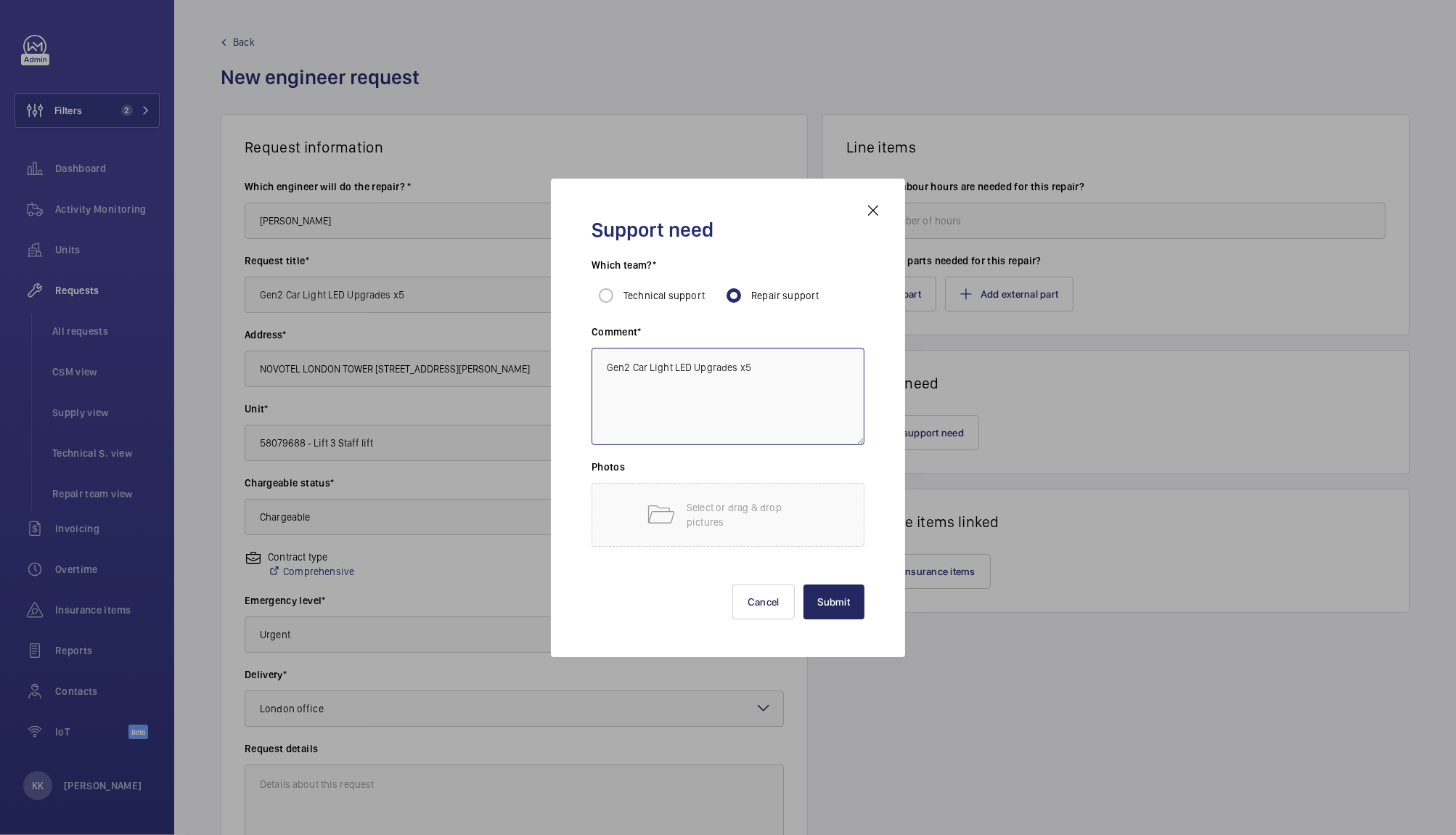
type textarea "Gen2 Car Light LED Upgrades x5"
click at [834, 606] on button "Submit" at bounding box center [834, 601] width 62 height 35
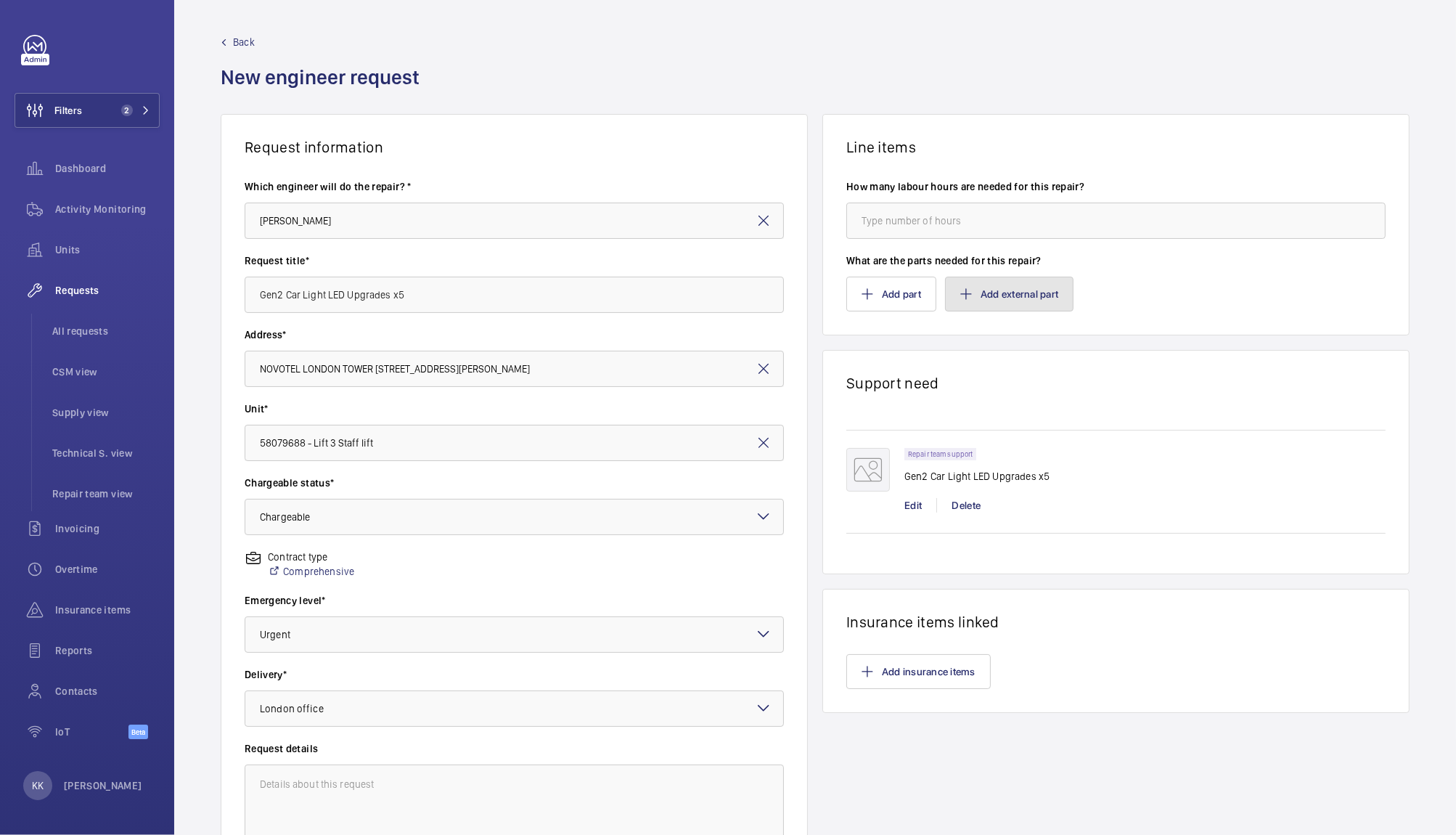
click at [1005, 296] on button "Add external part" at bounding box center [1009, 293] width 128 height 35
click at [1149, 332] on wm-front-card-body "How many labour hours are needed for this repair? What are the parts needed for…" at bounding box center [1115, 246] width 586 height 179
click at [895, 297] on button "Add part" at bounding box center [891, 293] width 90 height 35
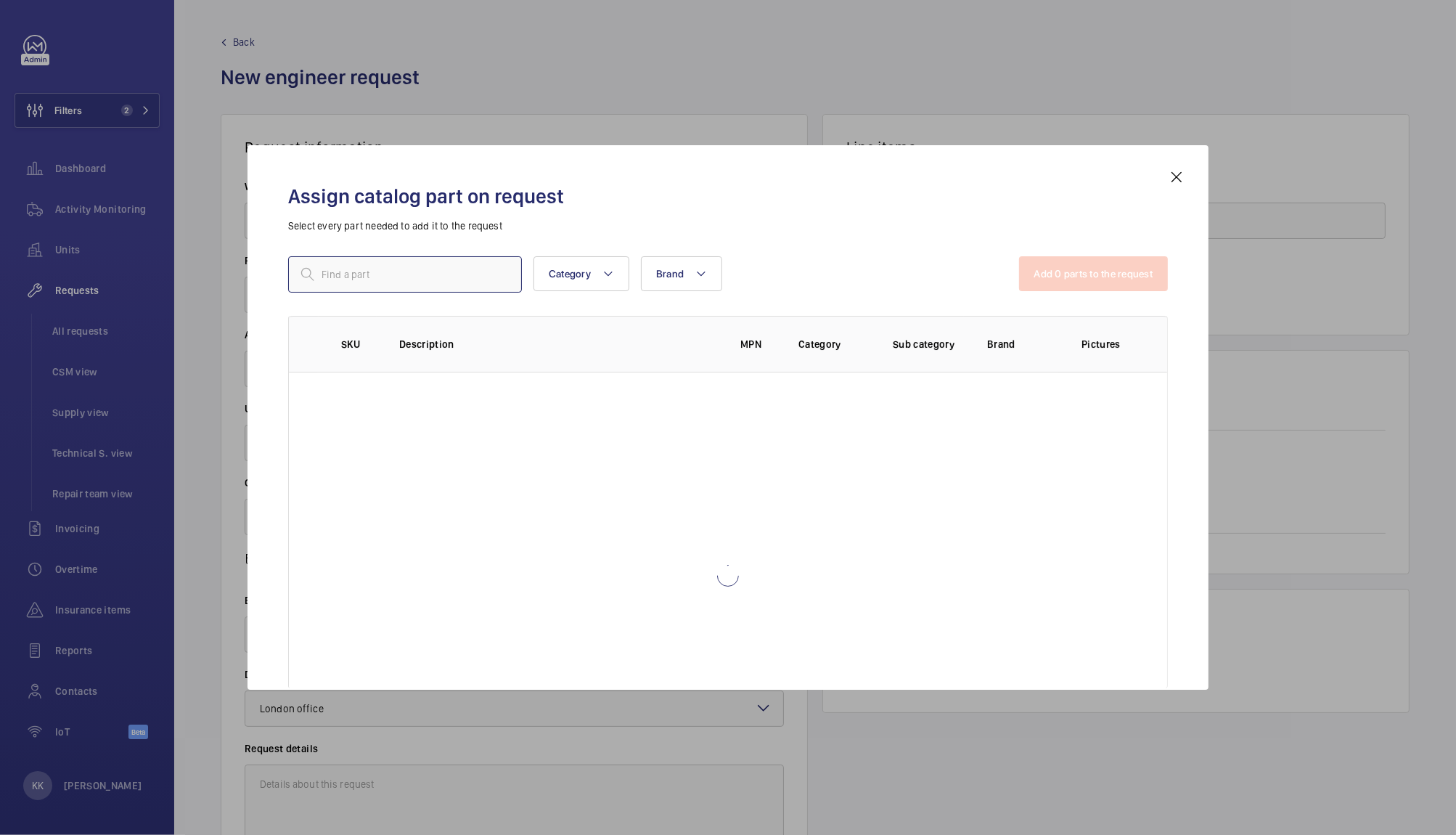
click at [349, 276] on input "text" at bounding box center [405, 274] width 234 height 37
type input "gen2 light"
click at [340, 388] on mat-icon at bounding box center [338, 387] width 12 height 12
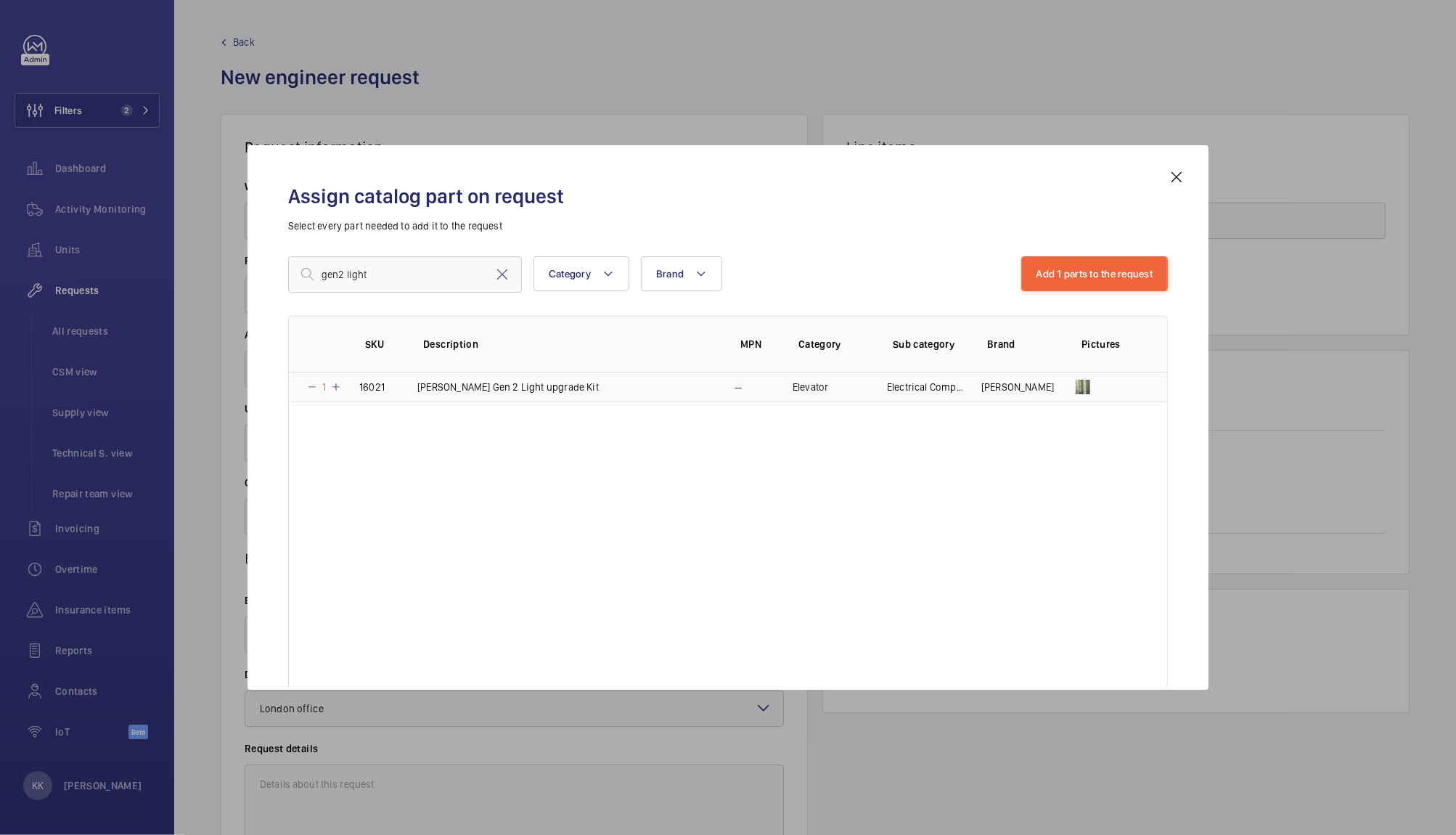
click at [340, 388] on mat-icon at bounding box center [336, 387] width 12 height 12
click at [340, 388] on mat-icon at bounding box center [338, 387] width 12 height 12
click at [1114, 272] on button "Add 1 parts to the request" at bounding box center [1094, 273] width 147 height 35
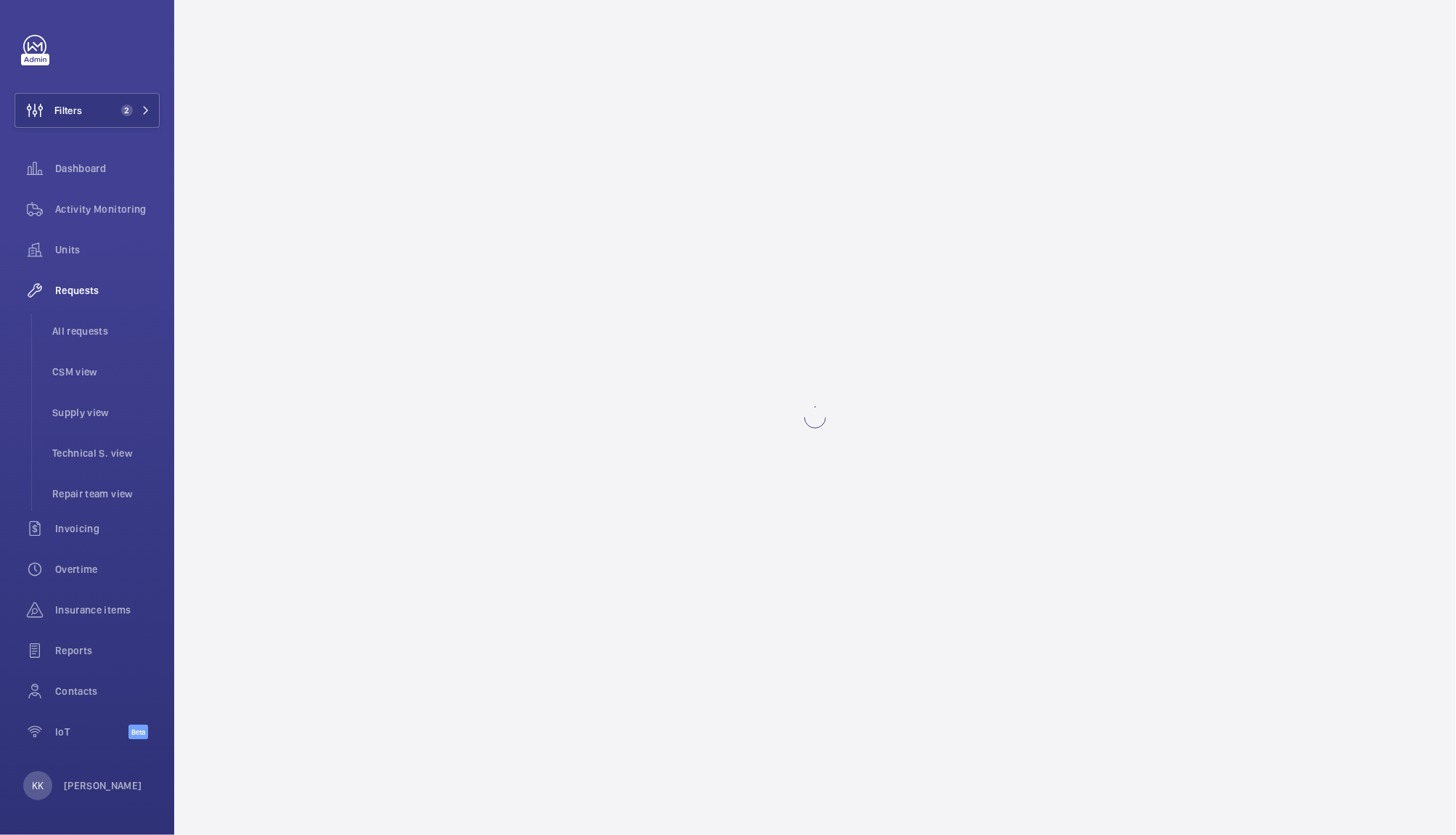
click at [267, 761] on wm-front-async-data-loader at bounding box center [815, 418] width 1282 height 835
click at [275, 776] on wm-front-async-data-loader at bounding box center [815, 418] width 1282 height 835
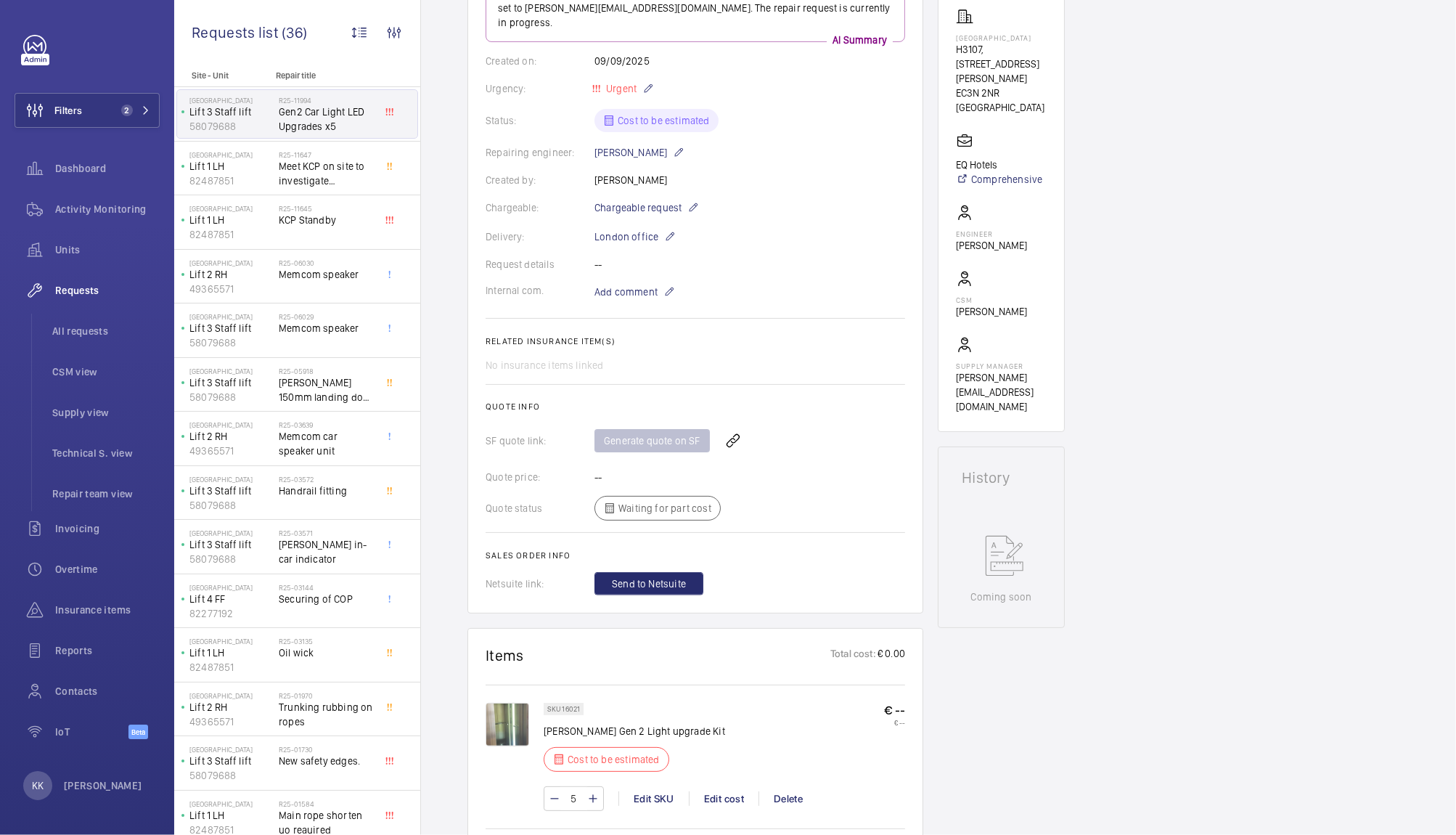
scroll to position [290, 0]
